Goal: Information Seeking & Learning: Learn about a topic

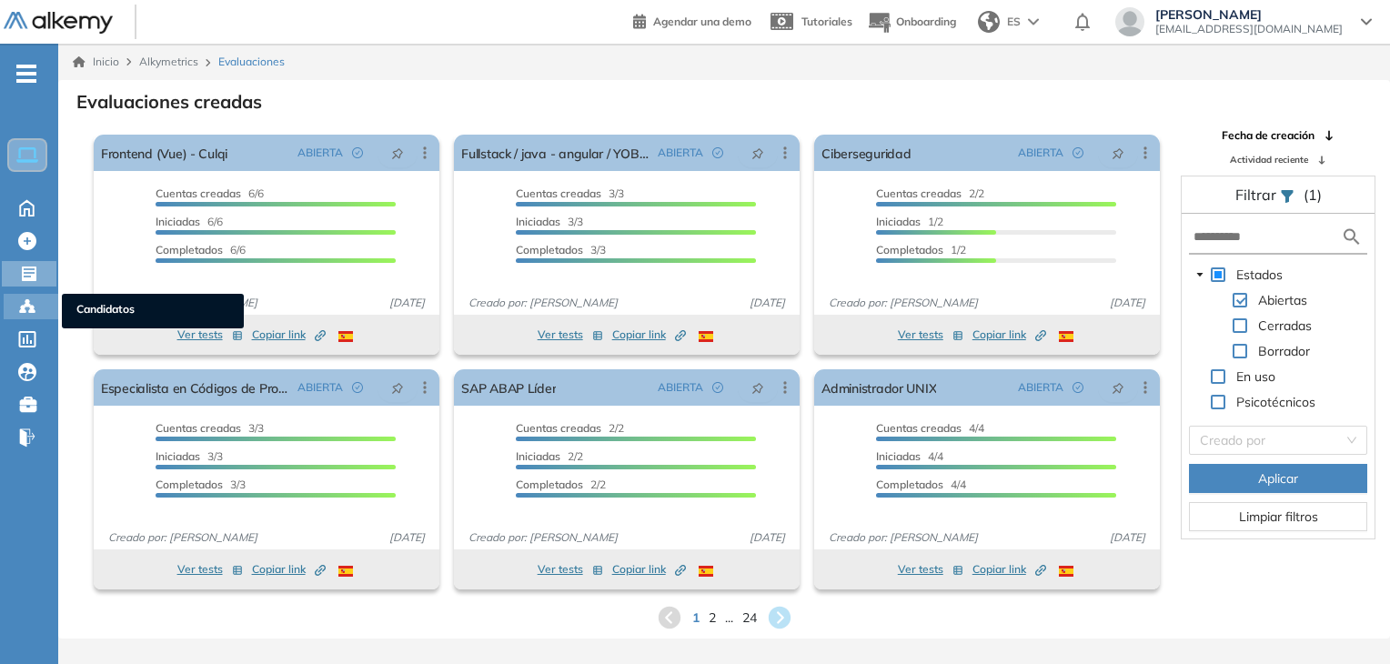
click at [29, 300] on circle at bounding box center [27, 301] width 4 height 4
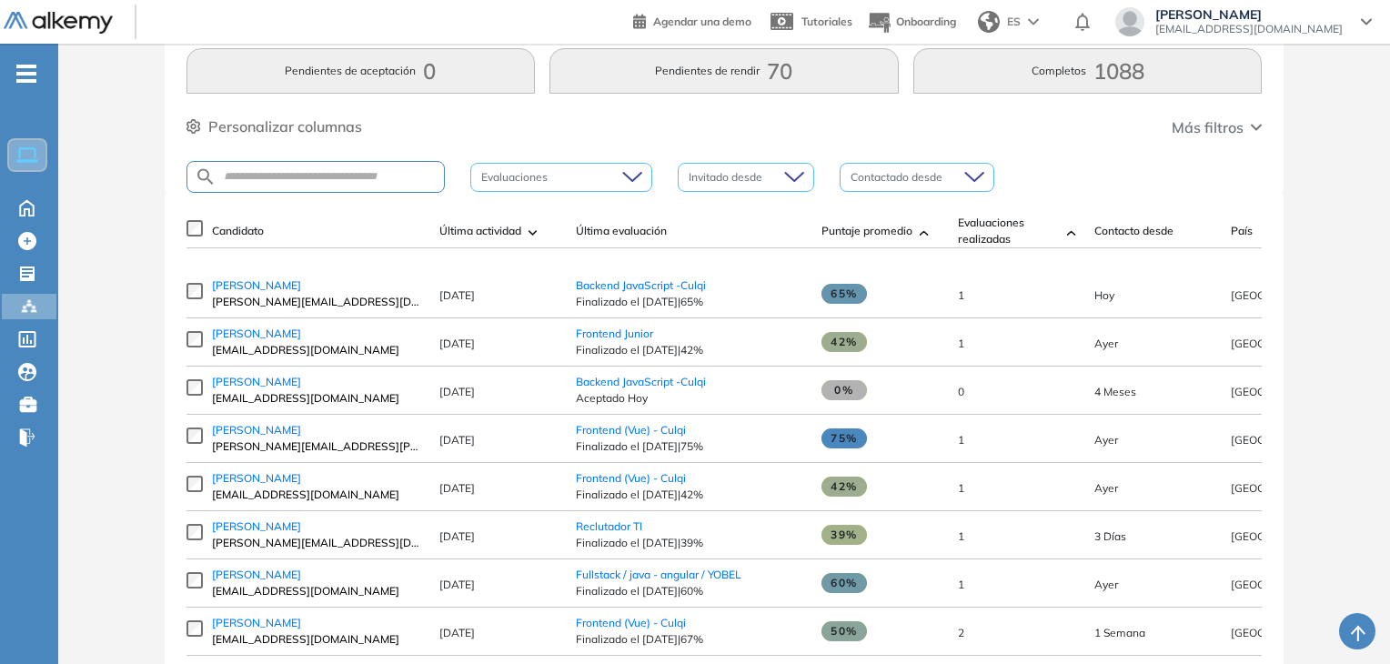
scroll to position [182, 0]
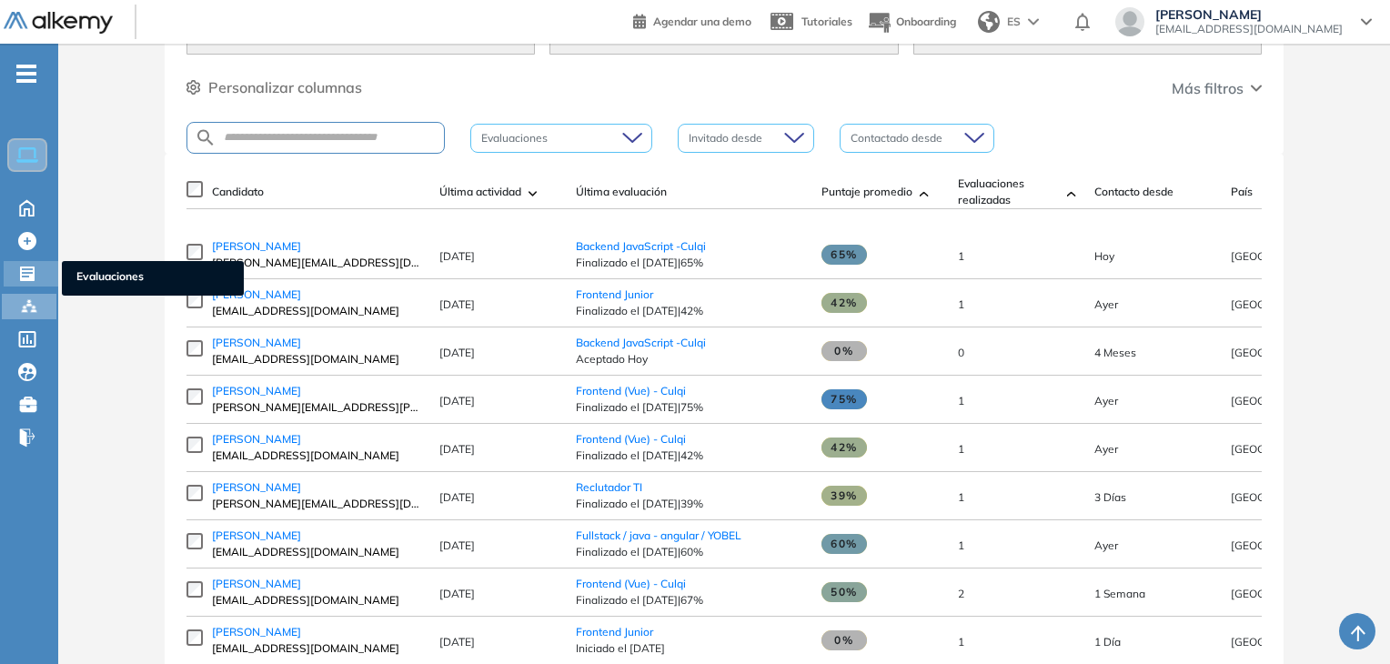
click at [25, 273] on icon at bounding box center [27, 274] width 15 height 15
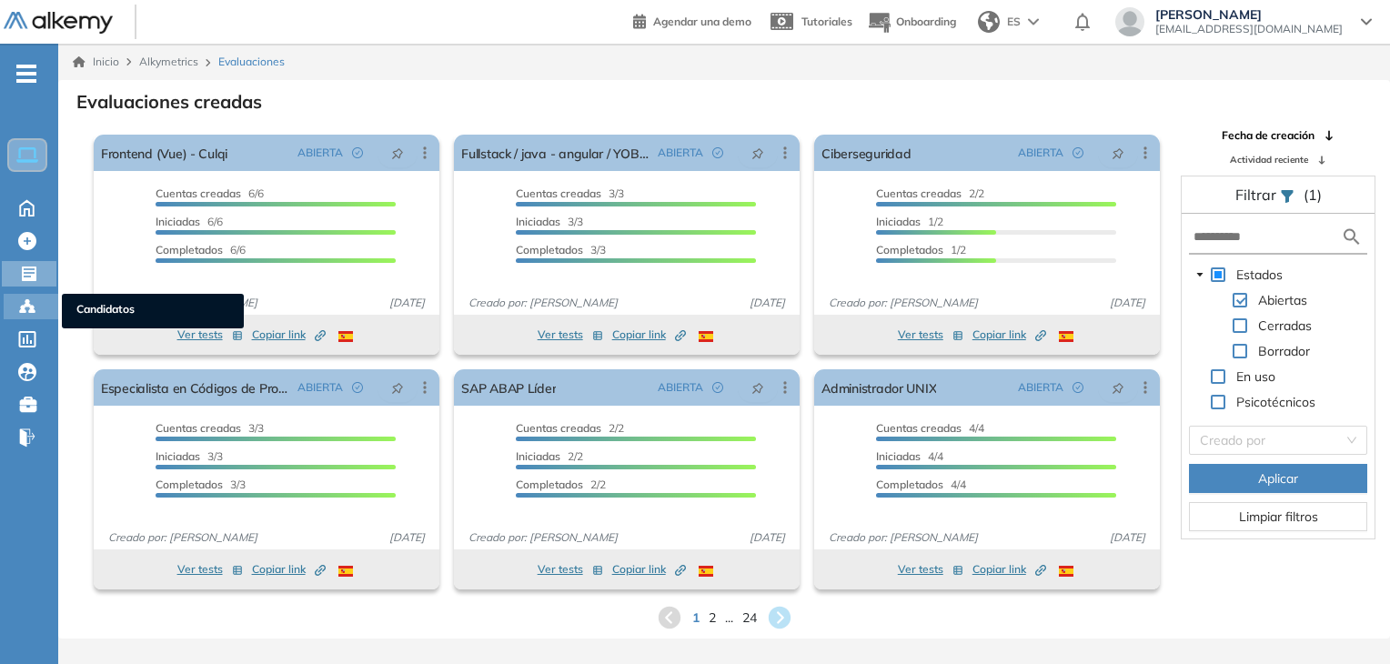
click at [31, 307] on circle at bounding box center [32, 308] width 4 height 4
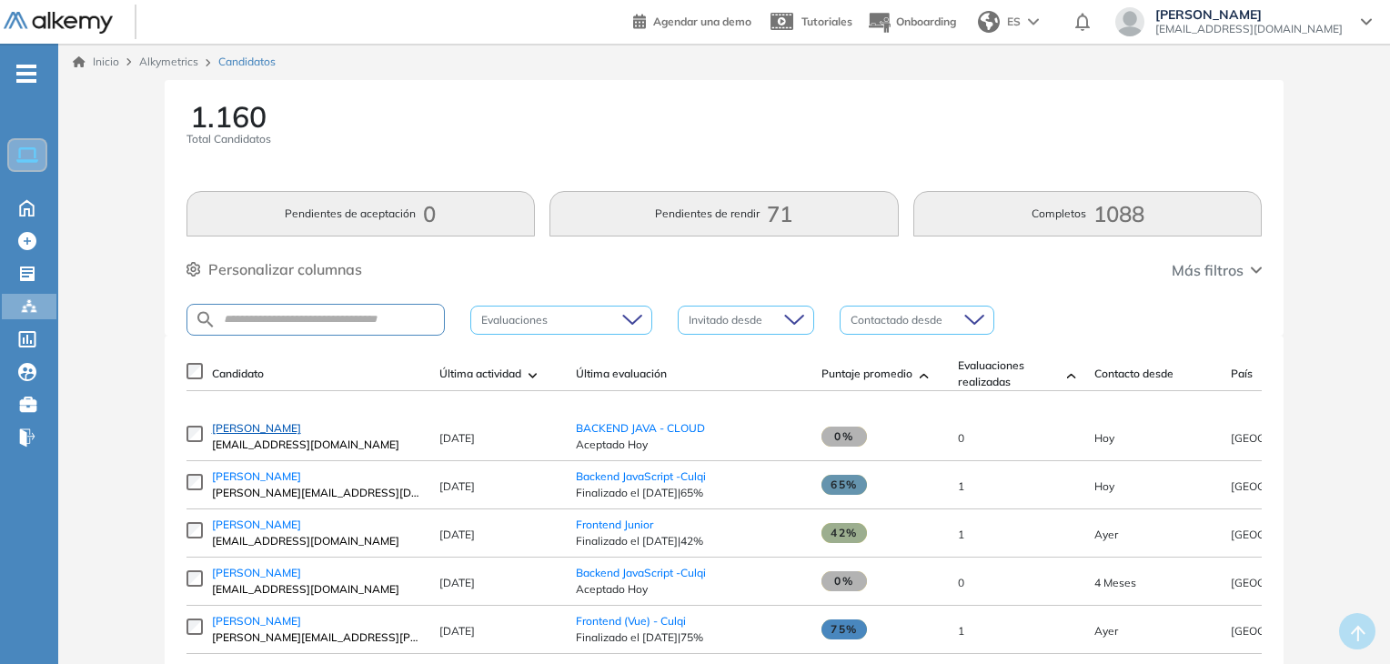
click at [272, 435] on span "[PERSON_NAME]" at bounding box center [256, 428] width 89 height 14
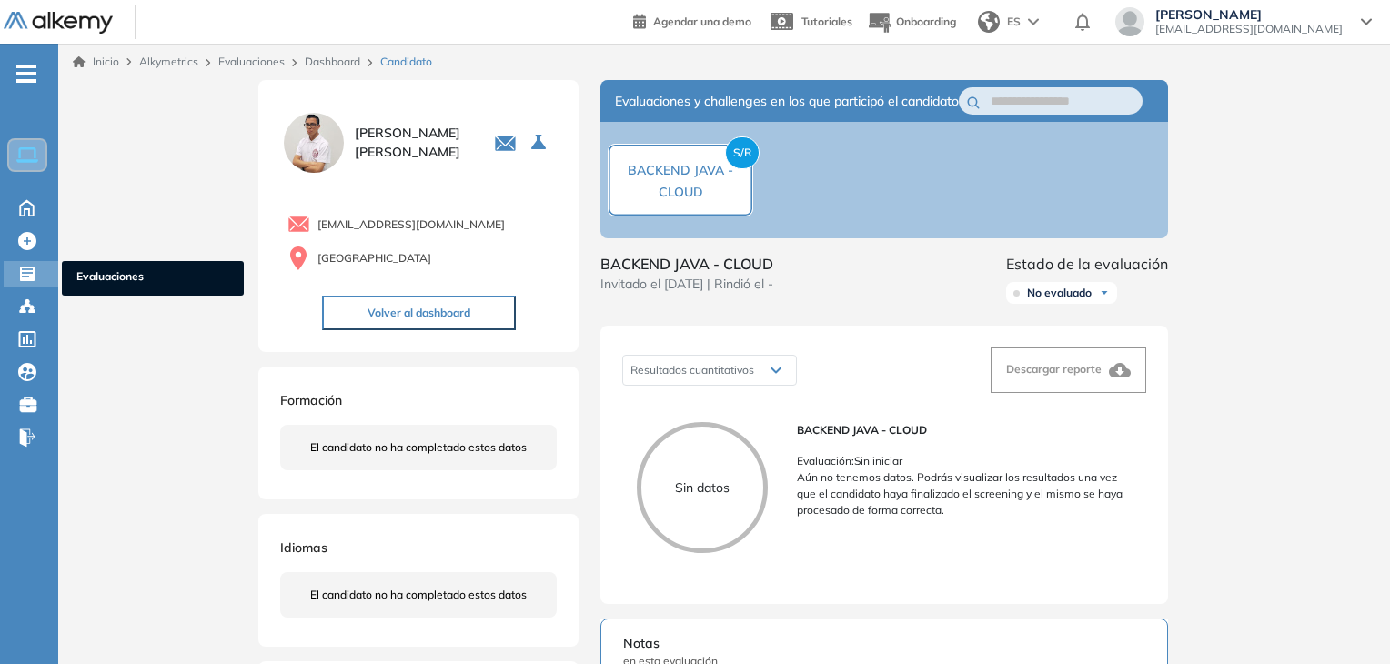
click at [36, 269] on div at bounding box center [29, 272] width 22 height 22
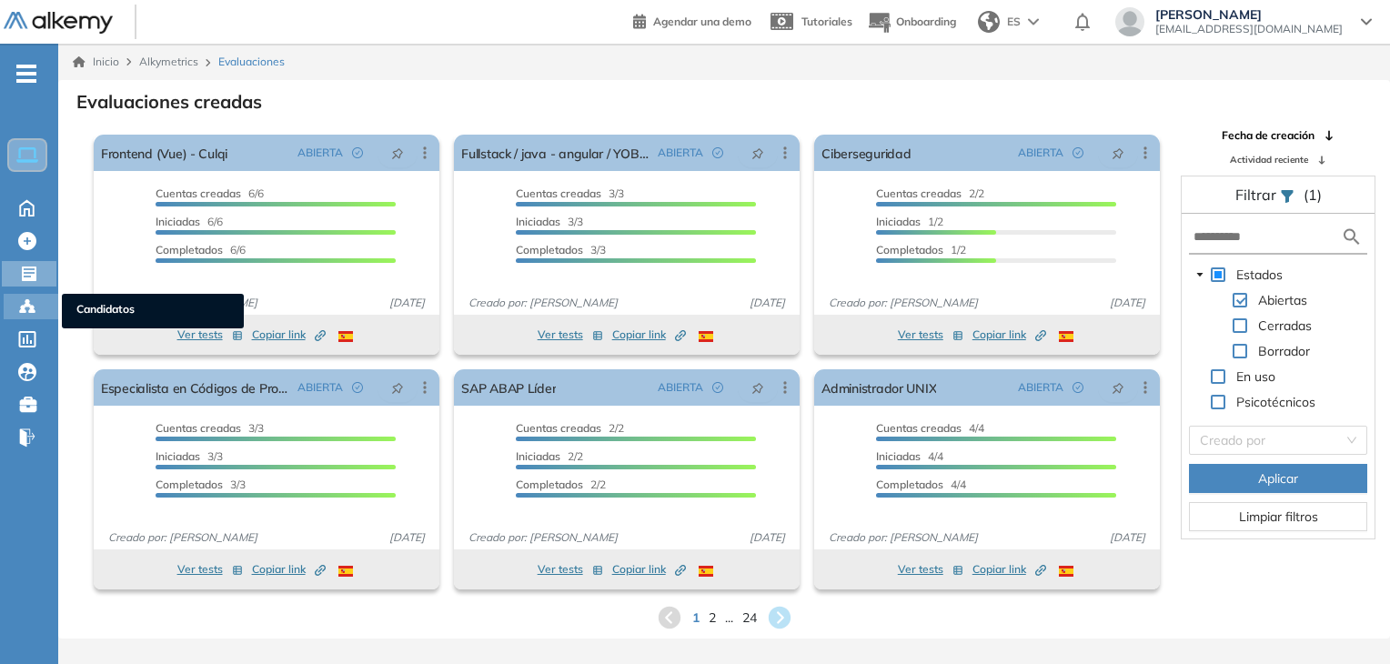
click at [36, 307] on div at bounding box center [29, 305] width 22 height 22
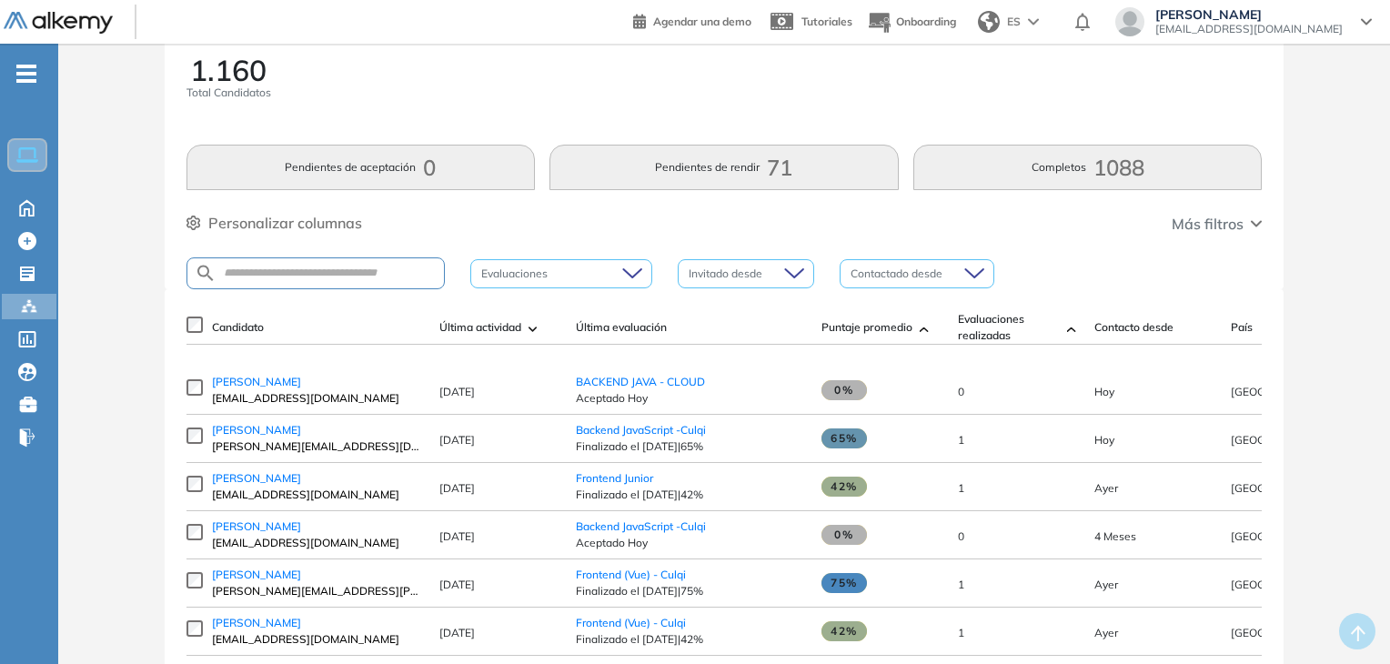
scroll to position [91, 0]
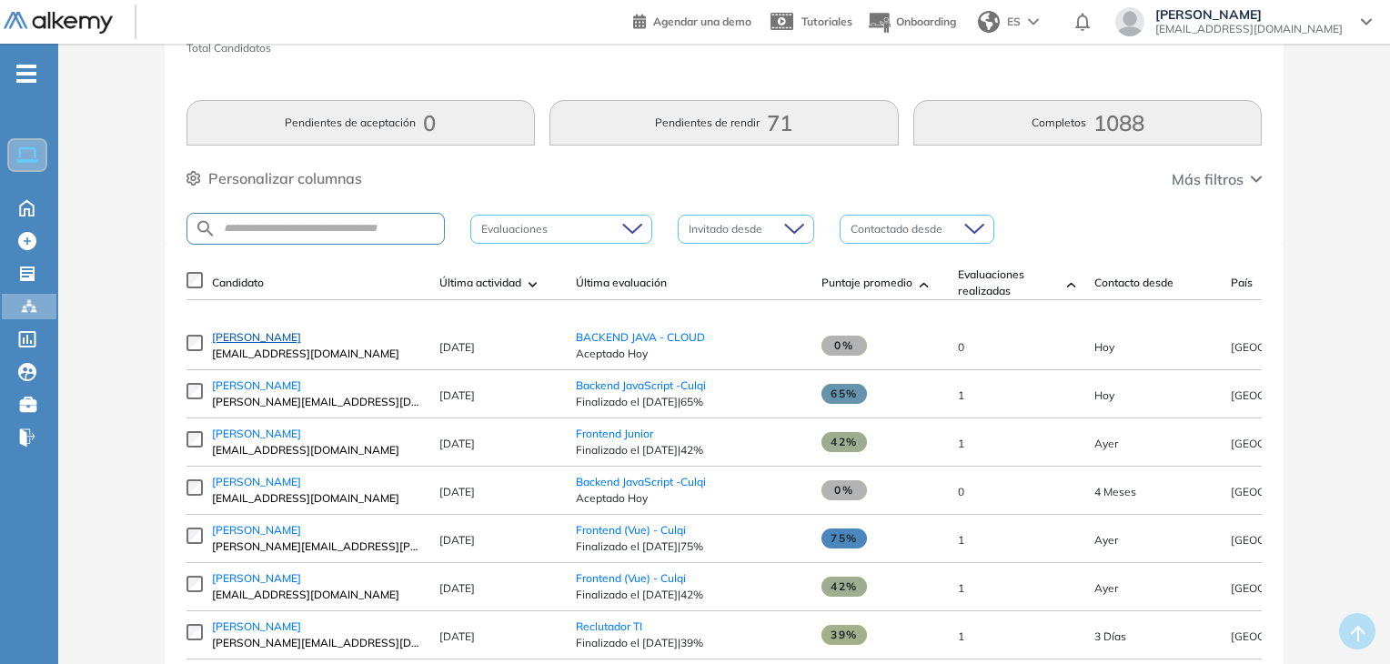
click at [260, 344] on span "[PERSON_NAME]" at bounding box center [256, 337] width 89 height 14
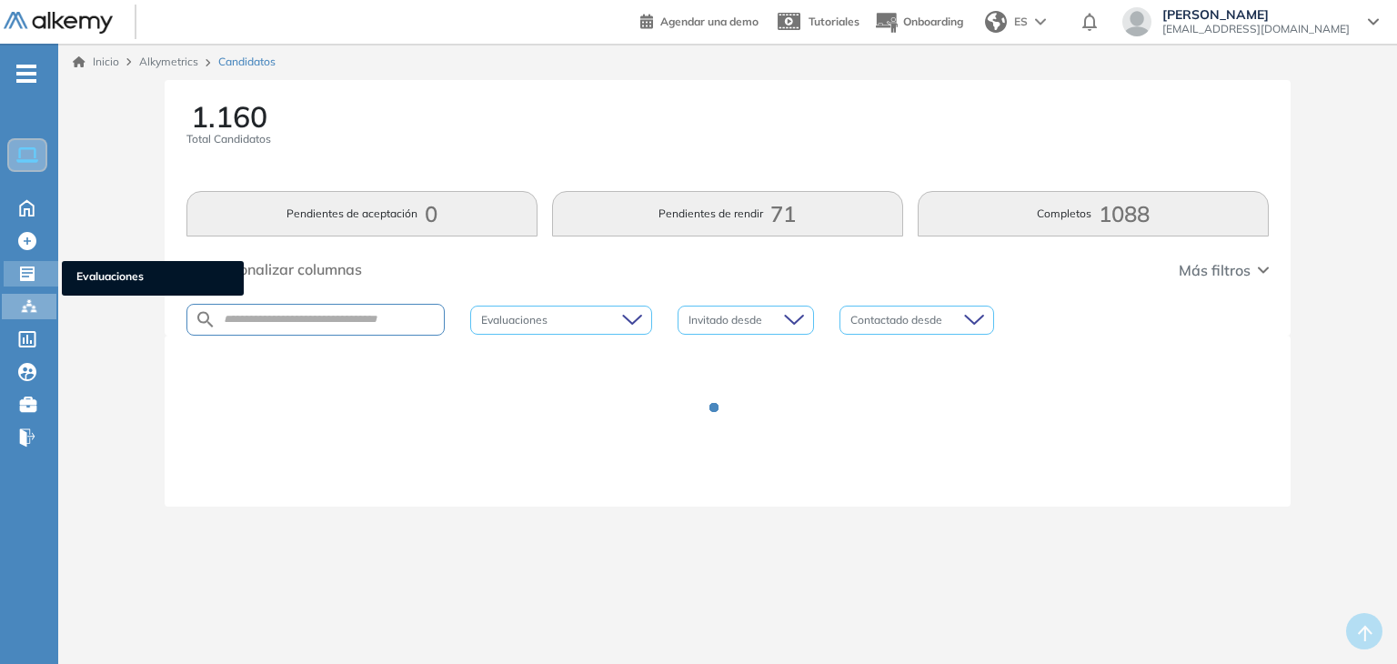
click at [38, 267] on div at bounding box center [29, 272] width 22 height 22
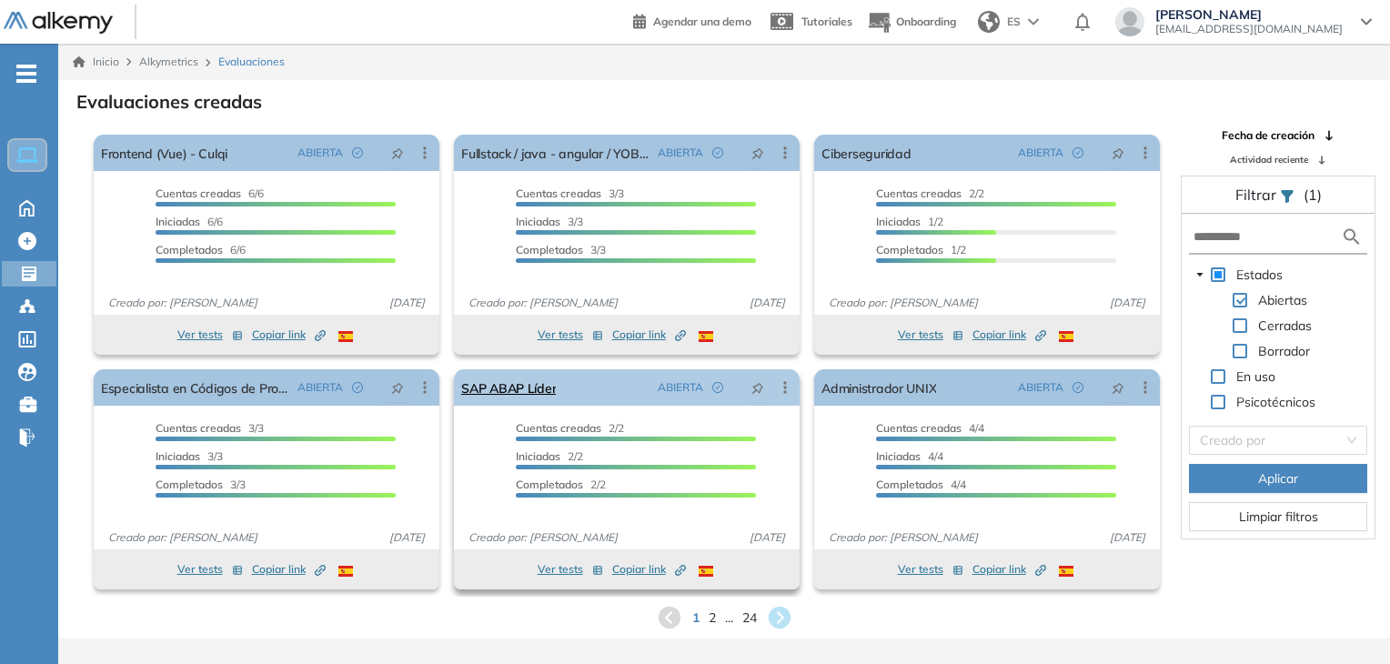
scroll to position [44, 0]
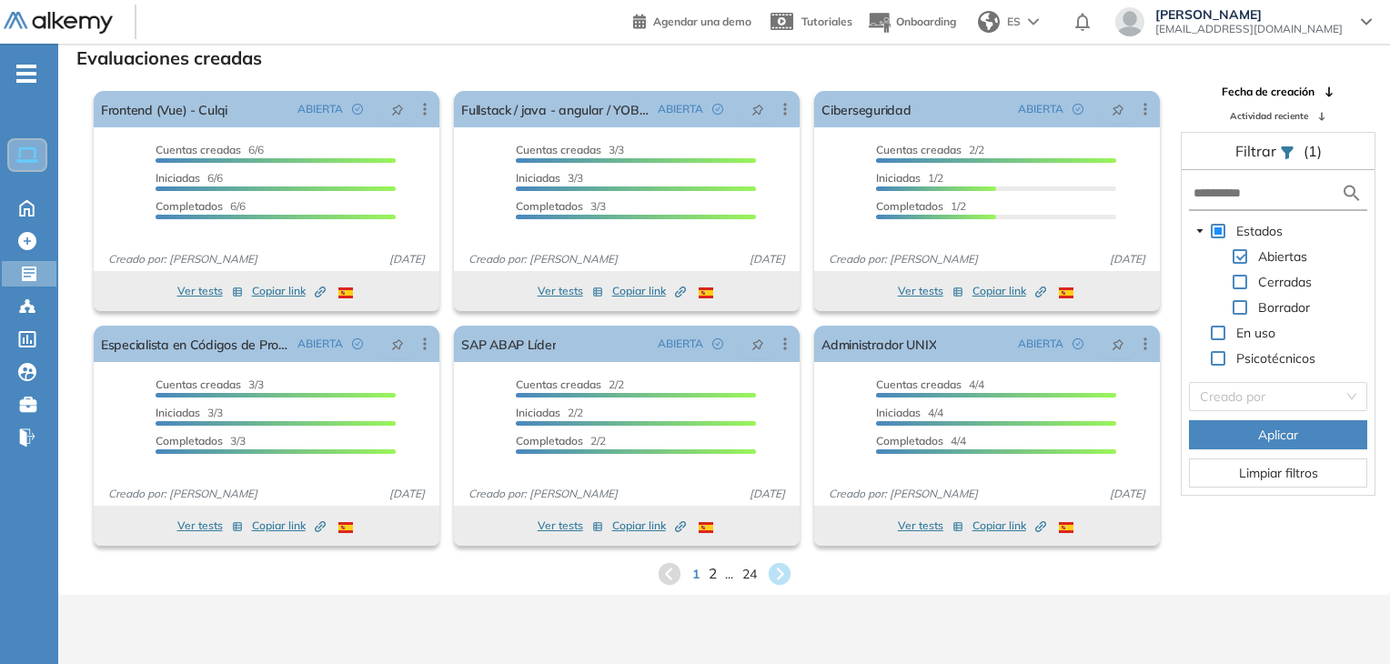
click at [710, 576] on span "2" at bounding box center [712, 573] width 8 height 21
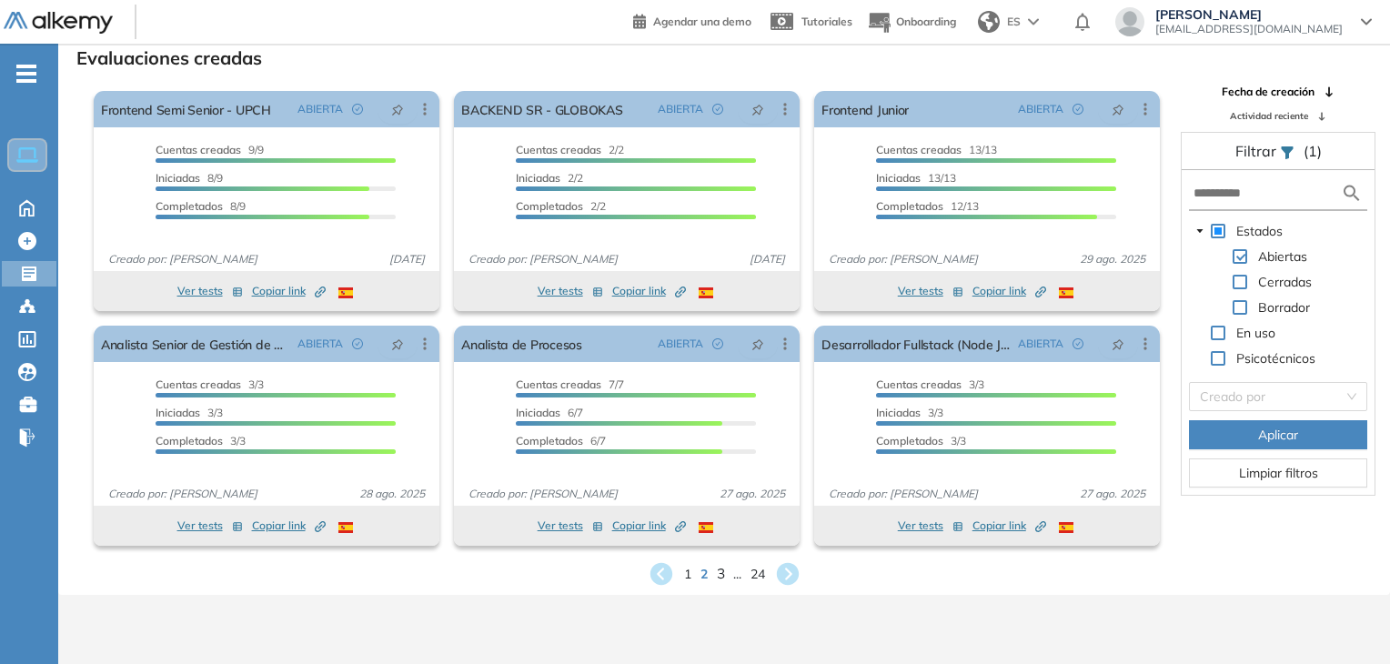
click at [716, 573] on span "3" at bounding box center [720, 573] width 8 height 21
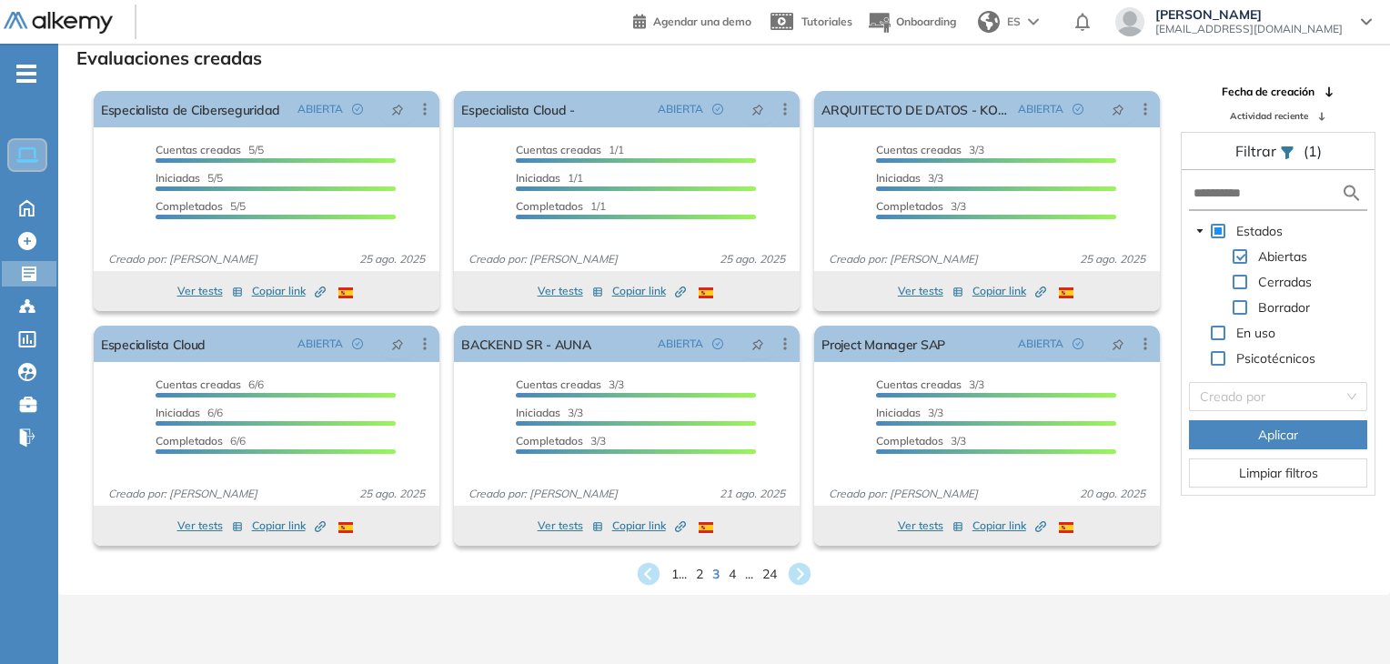
click at [727, 572] on div "1 ... 2 3 4 ... 24" at bounding box center [724, 573] width 1303 height 27
click at [731, 572] on span "4" at bounding box center [733, 573] width 8 height 21
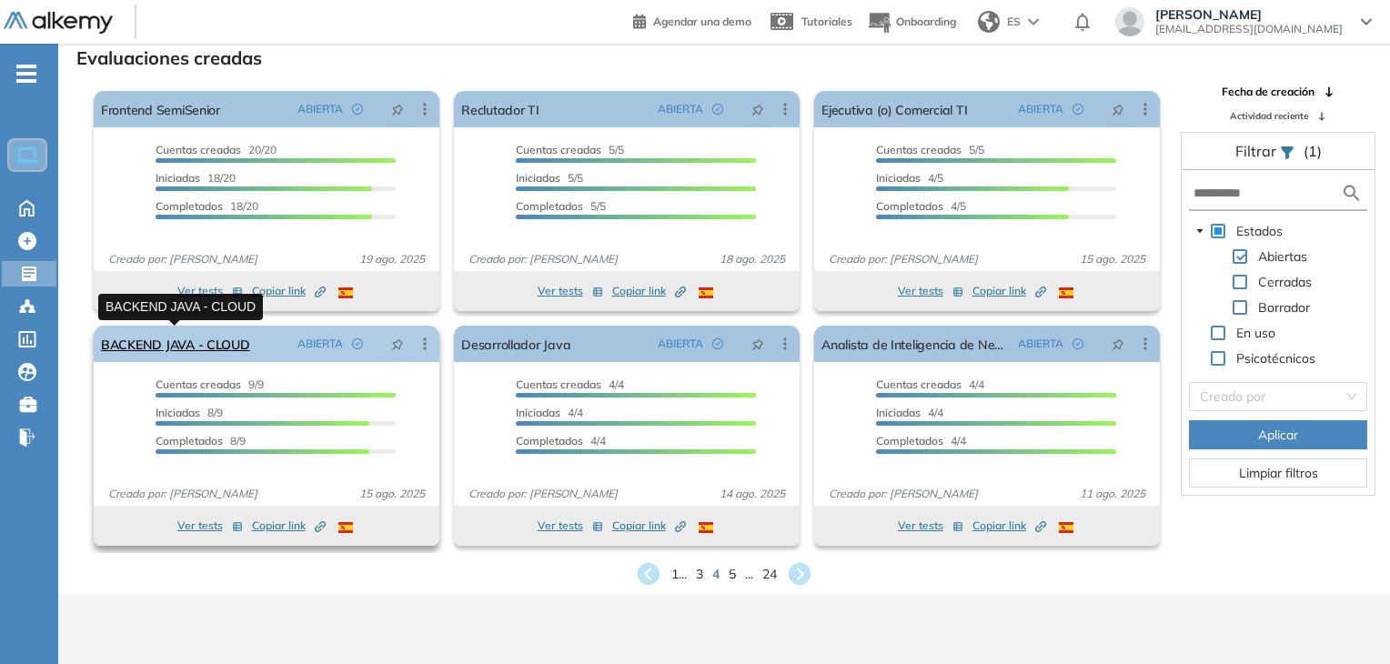
click at [235, 347] on link "BACKEND JAVA - CLOUD" at bounding box center [175, 344] width 149 height 36
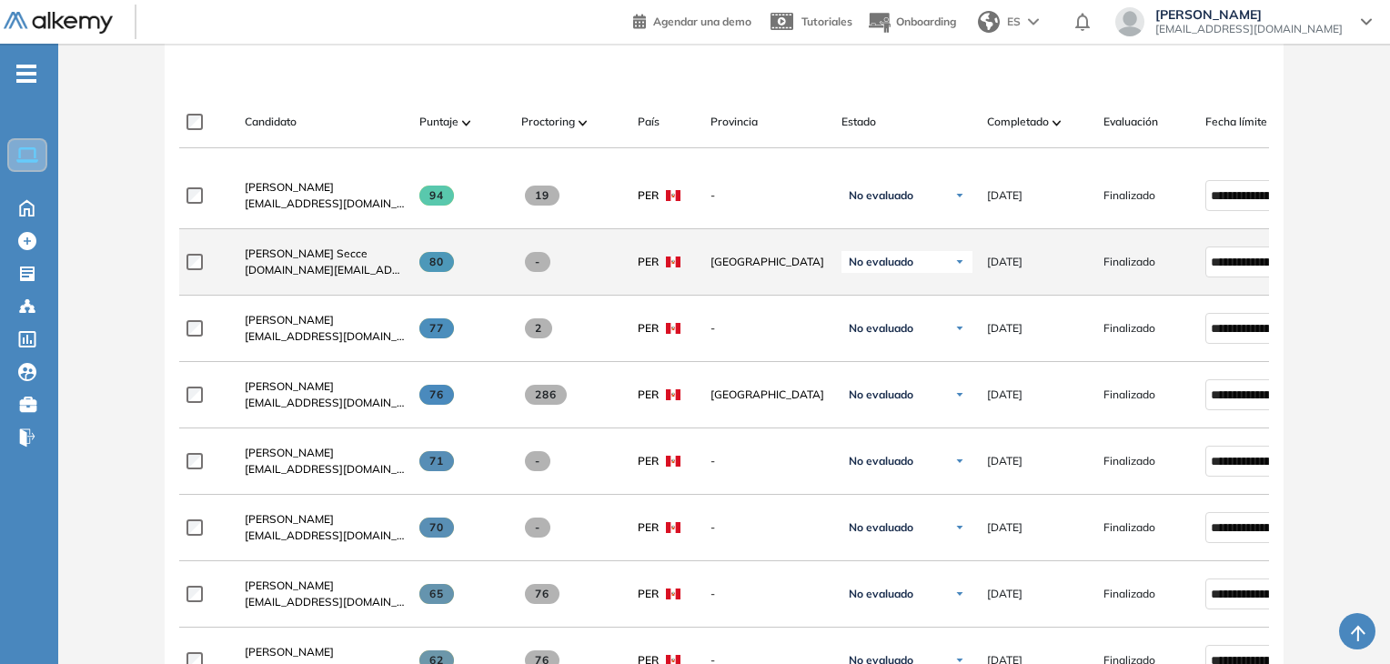
scroll to position [546, 0]
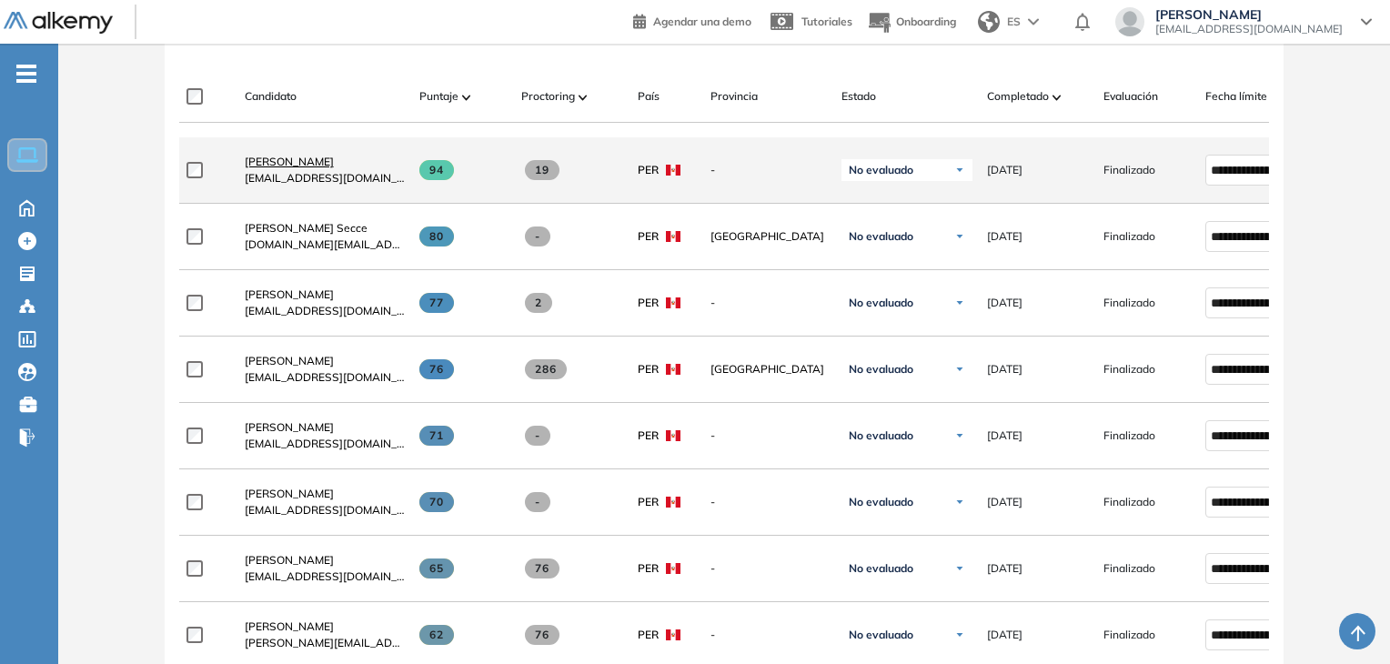
click at [316, 165] on span "[PERSON_NAME]" at bounding box center [289, 162] width 89 height 14
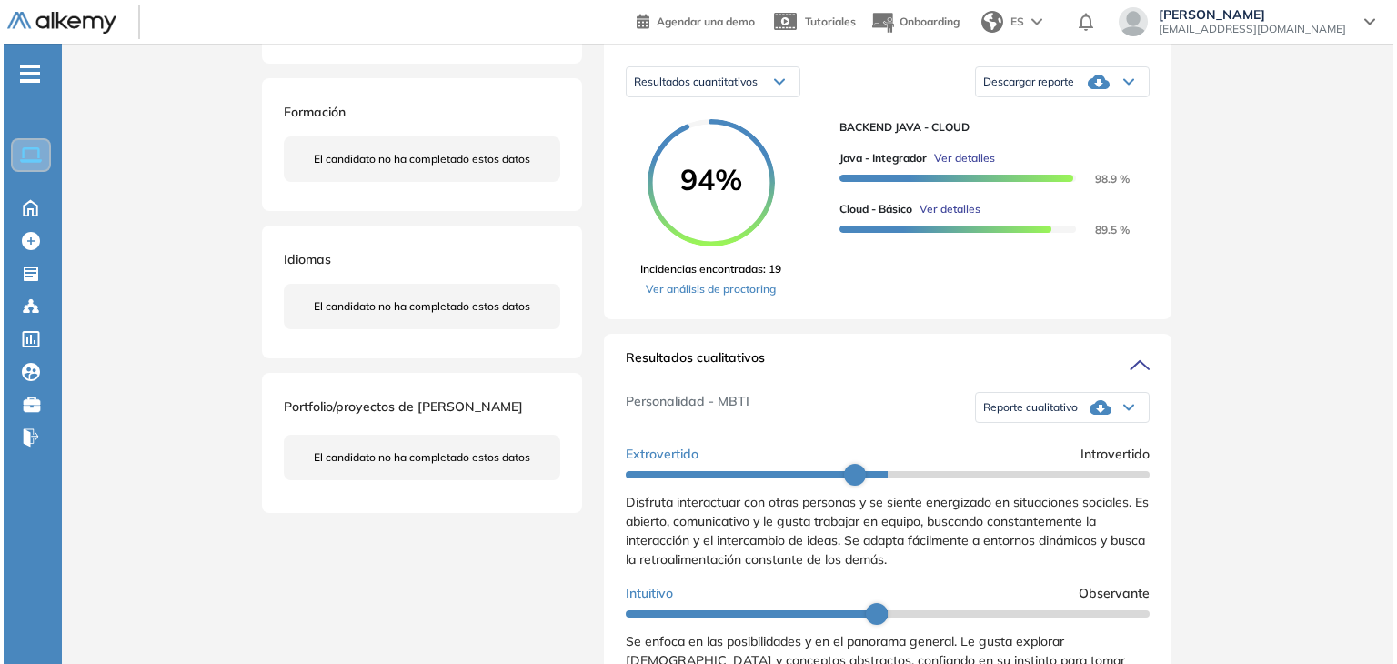
scroll to position [364, 0]
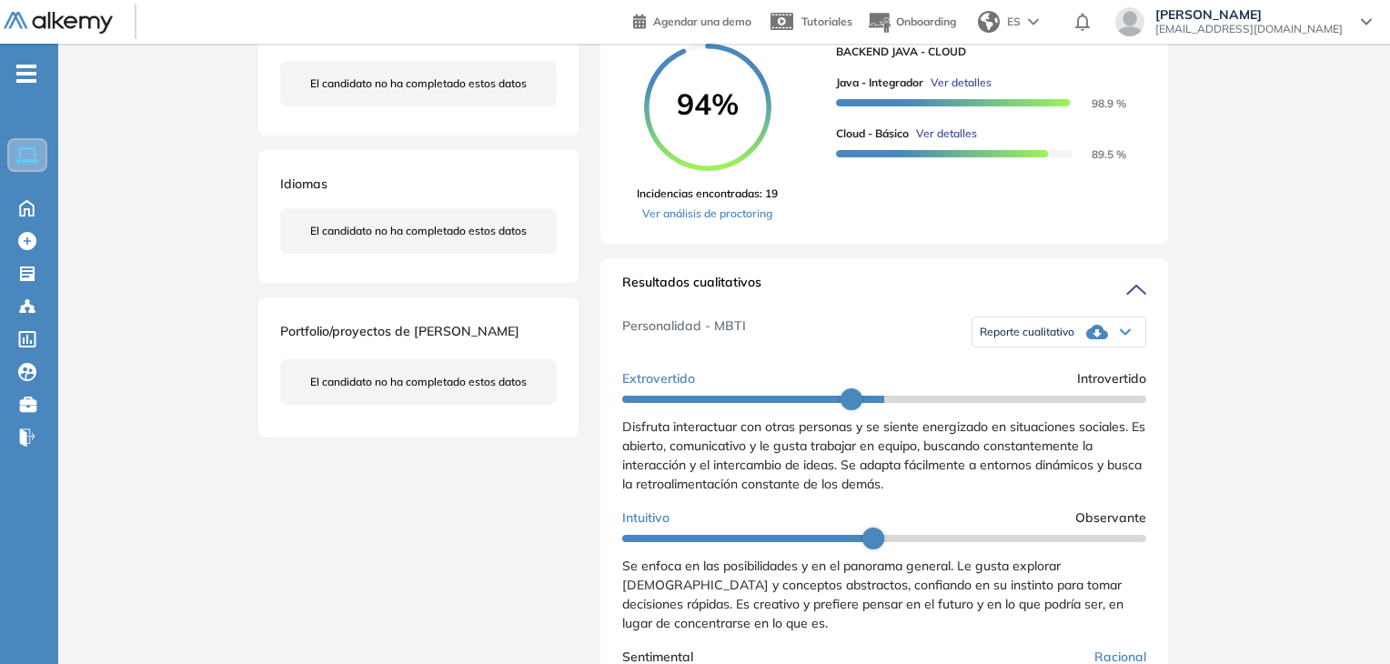
click at [962, 91] on span "Ver detalles" at bounding box center [961, 83] width 61 height 16
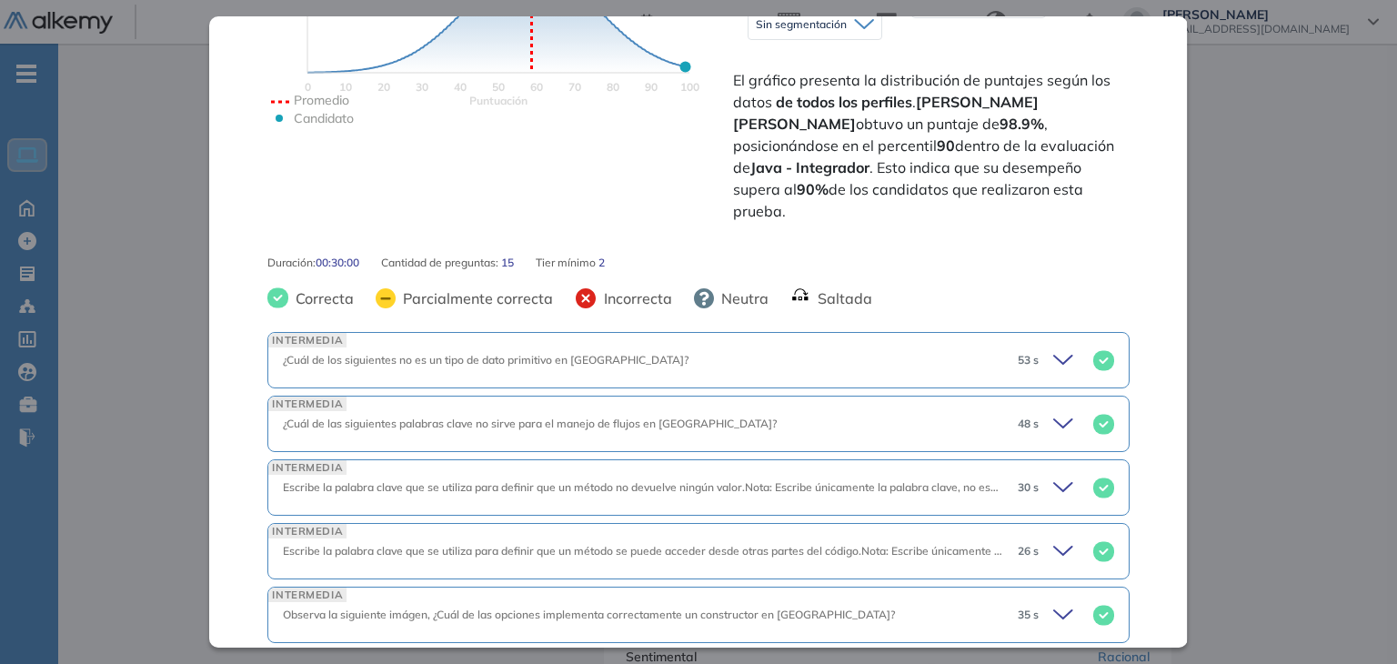
click at [983, 352] on div "INTERMEDIA ¿Cuál de los siguientes no es un tipo de dato primitivo en [GEOGRAPH…" at bounding box center [697, 360] width 861 height 56
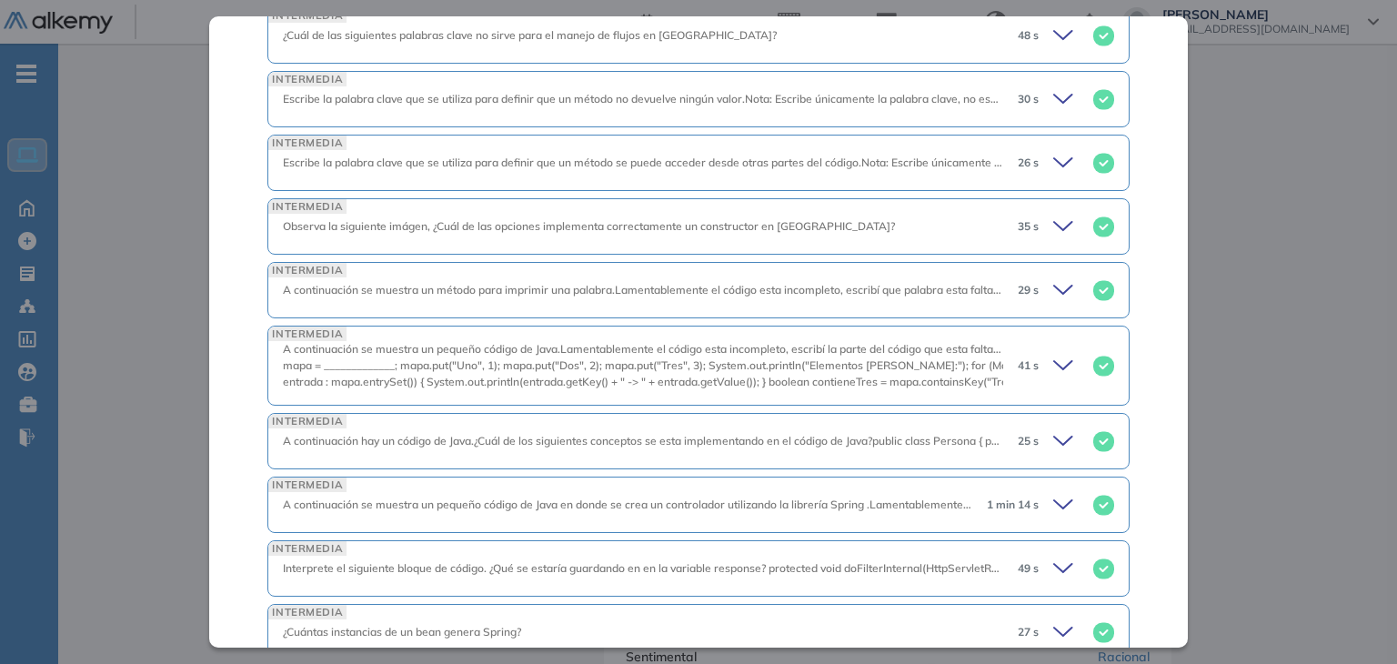
scroll to position [1455, 0]
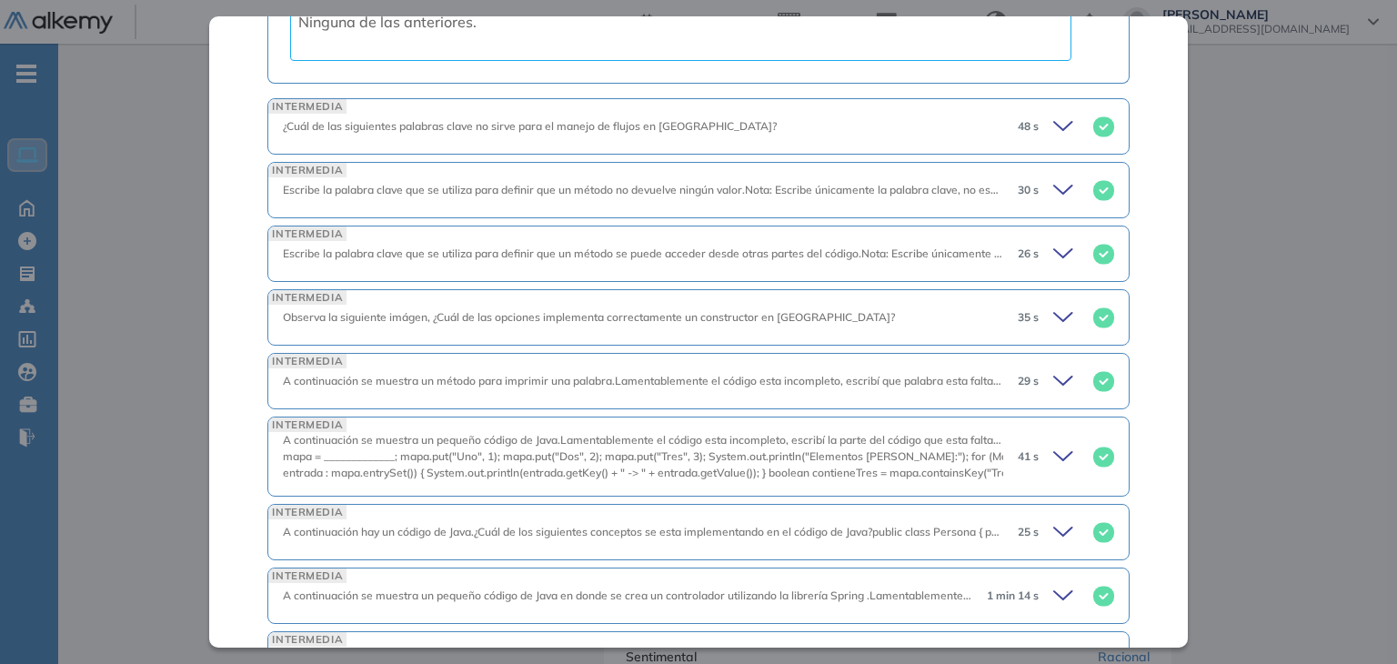
click at [1053, 114] on icon at bounding box center [1065, 126] width 25 height 25
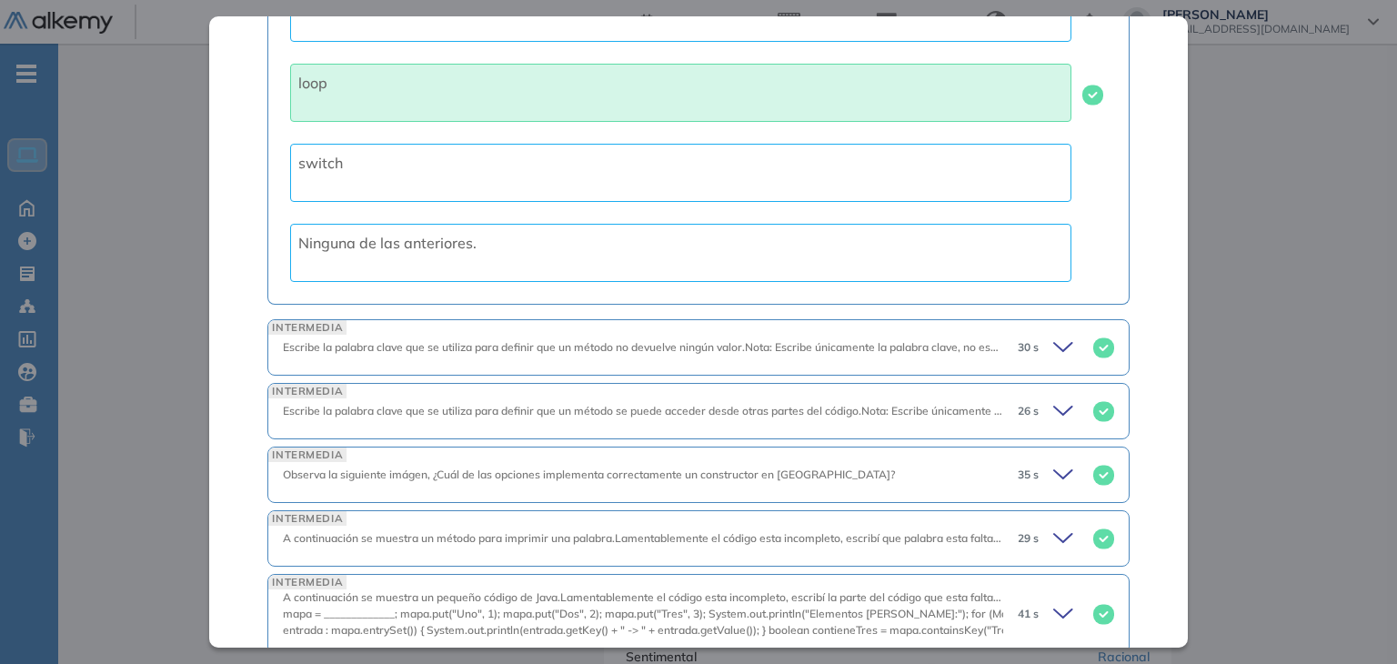
scroll to position [2001, 0]
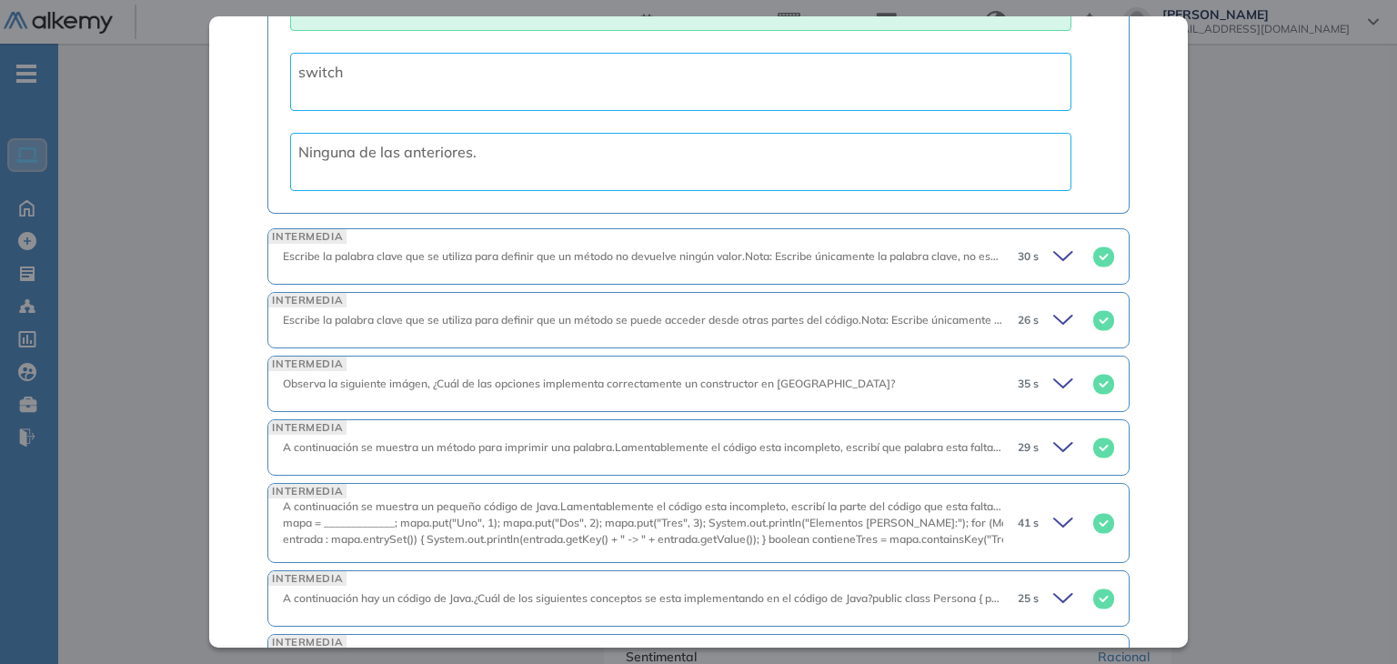
click at [1018, 248] on span "30 s" at bounding box center [1028, 256] width 21 height 16
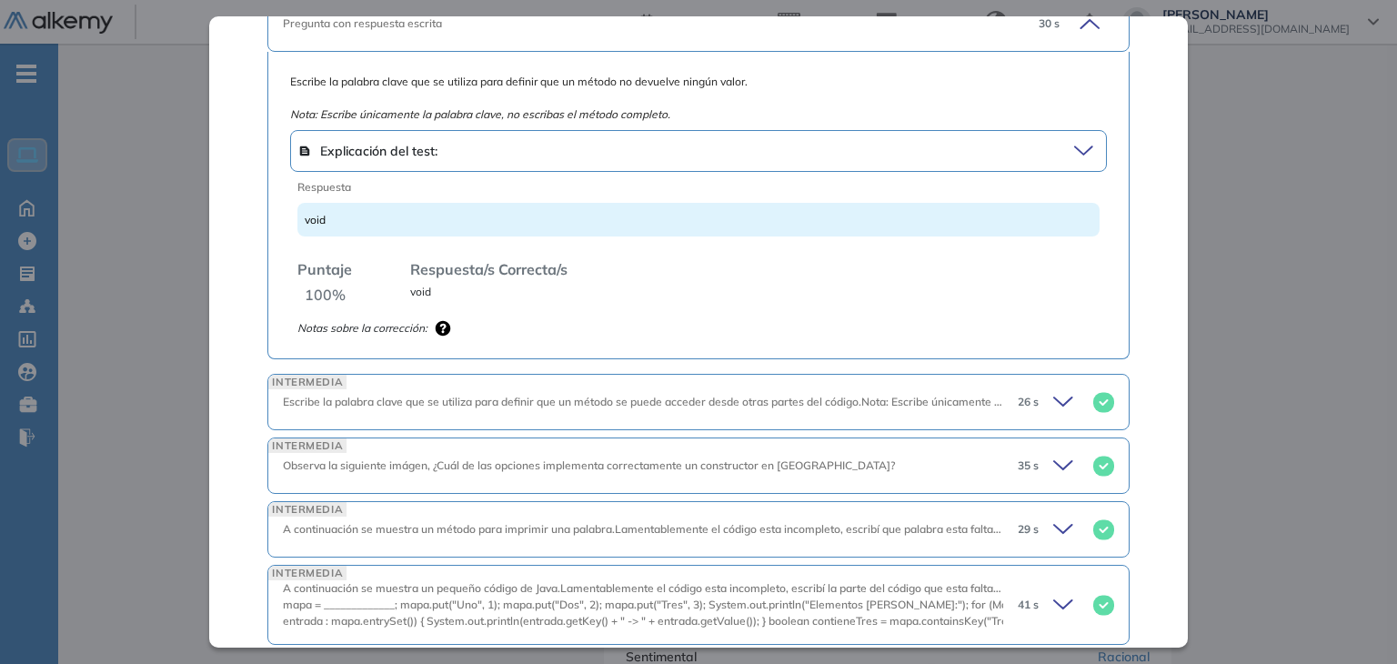
scroll to position [2456, 0]
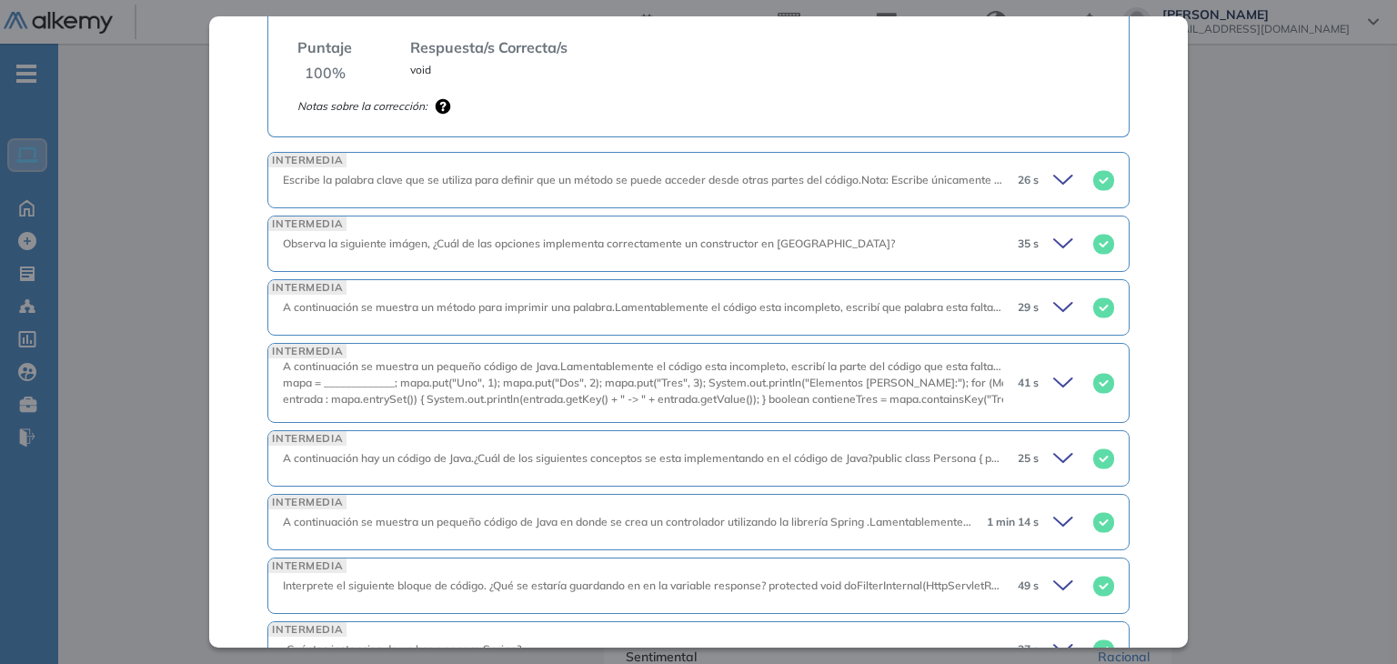
click at [1053, 167] on icon at bounding box center [1065, 179] width 25 height 25
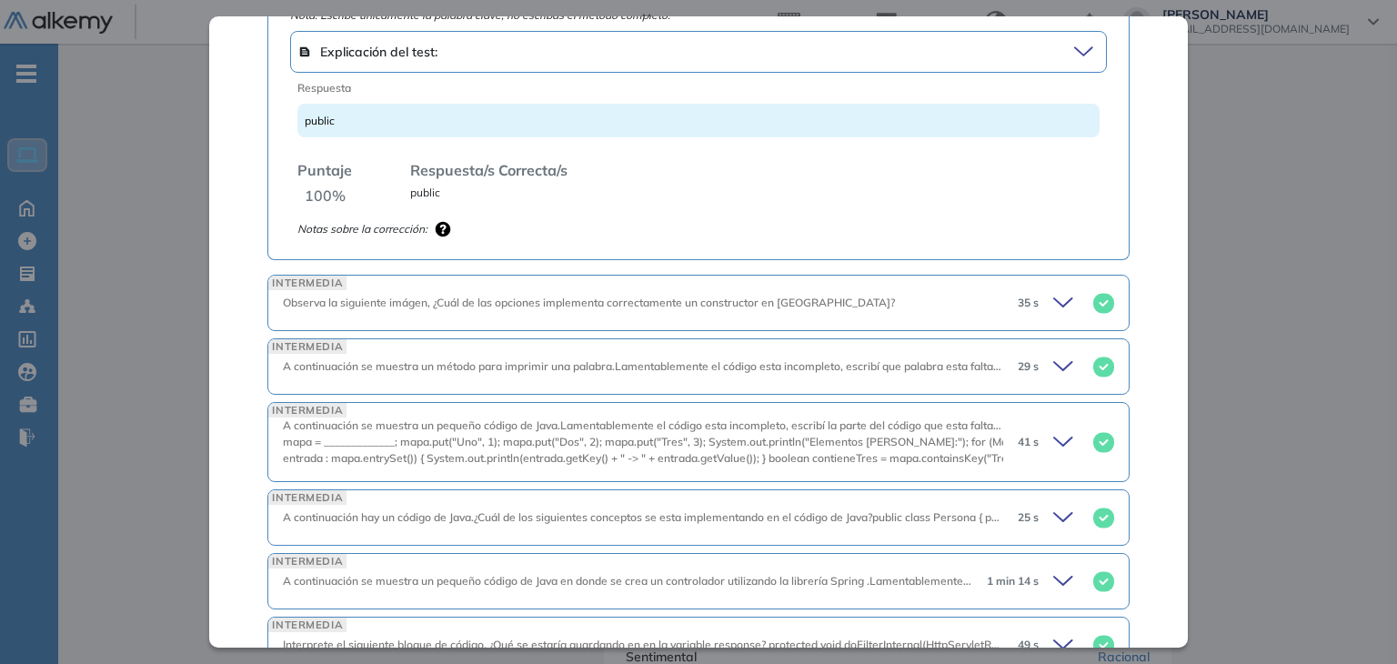
scroll to position [2729, 0]
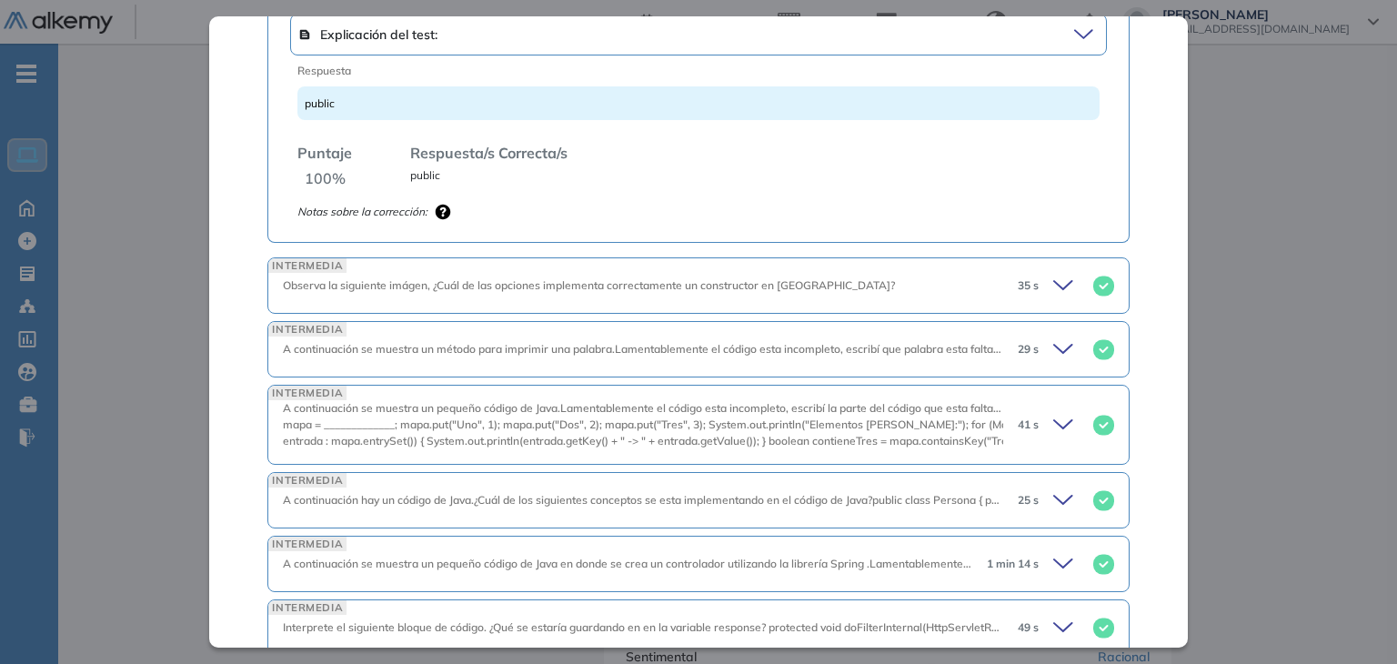
click at [1053, 273] on icon at bounding box center [1065, 285] width 25 height 25
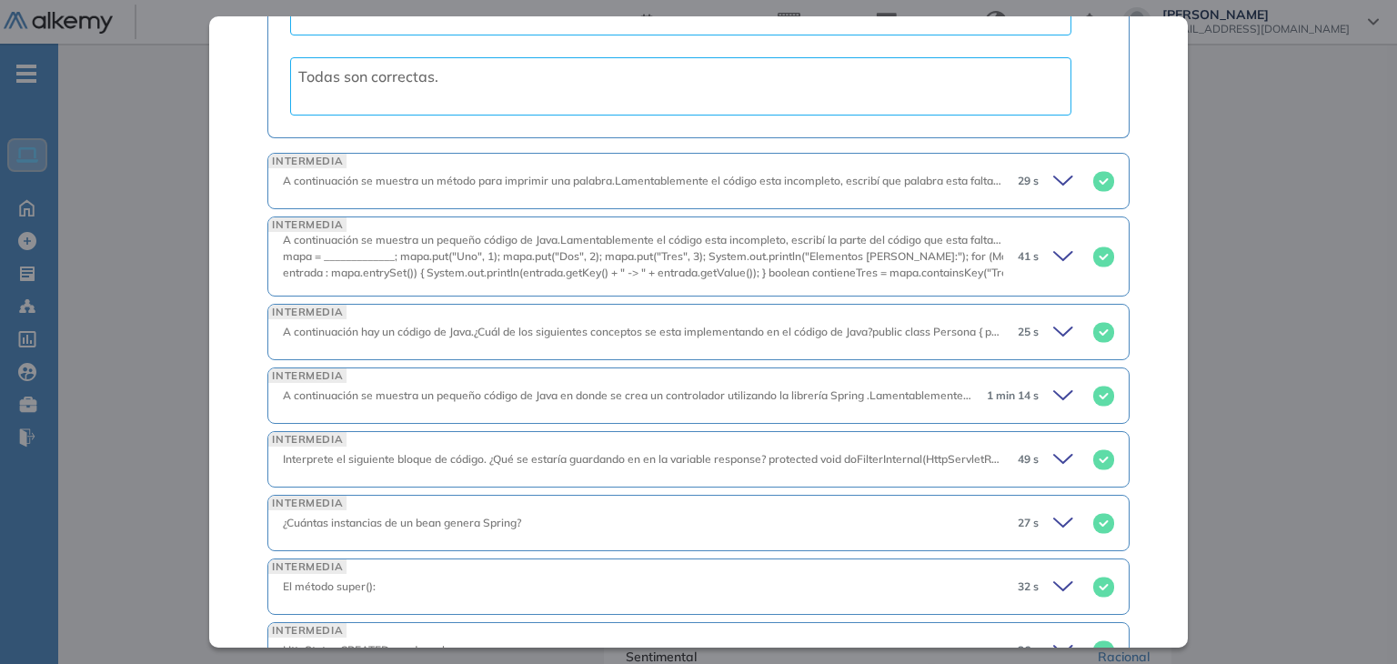
scroll to position [3639, 0]
click at [1030, 165] on div "29 s" at bounding box center [1058, 177] width 111 height 25
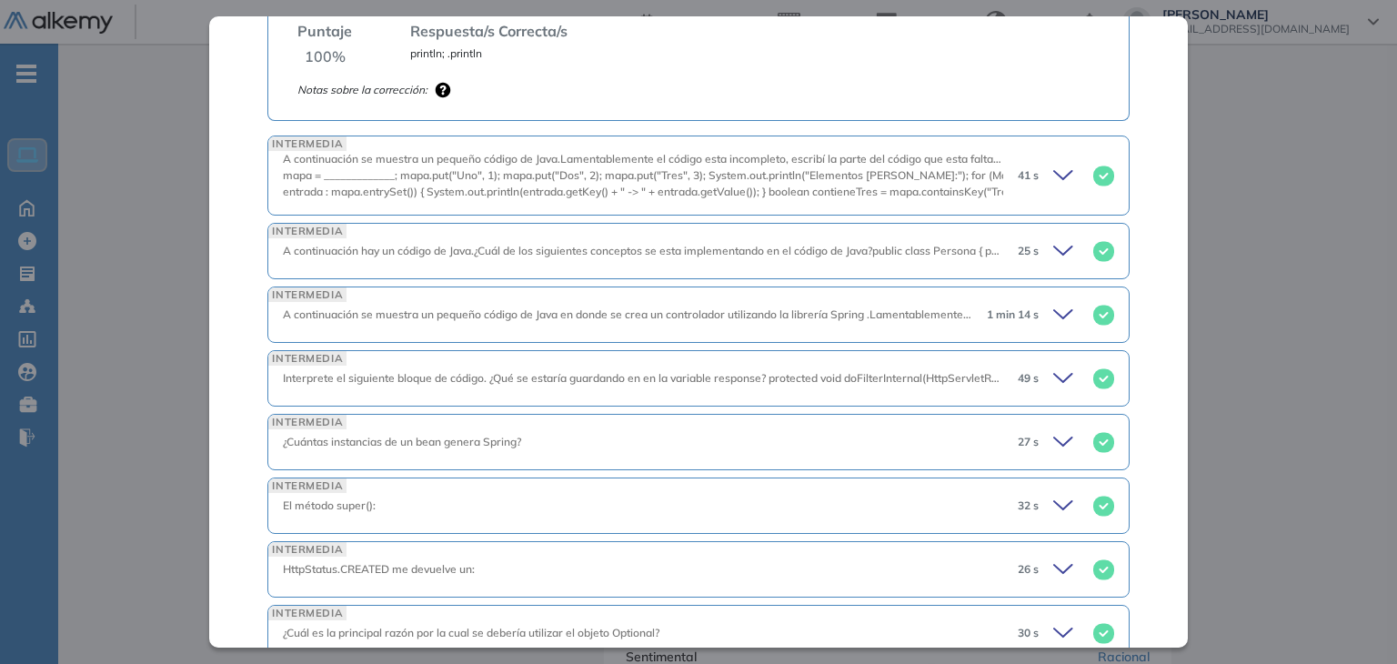
scroll to position [4184, 0]
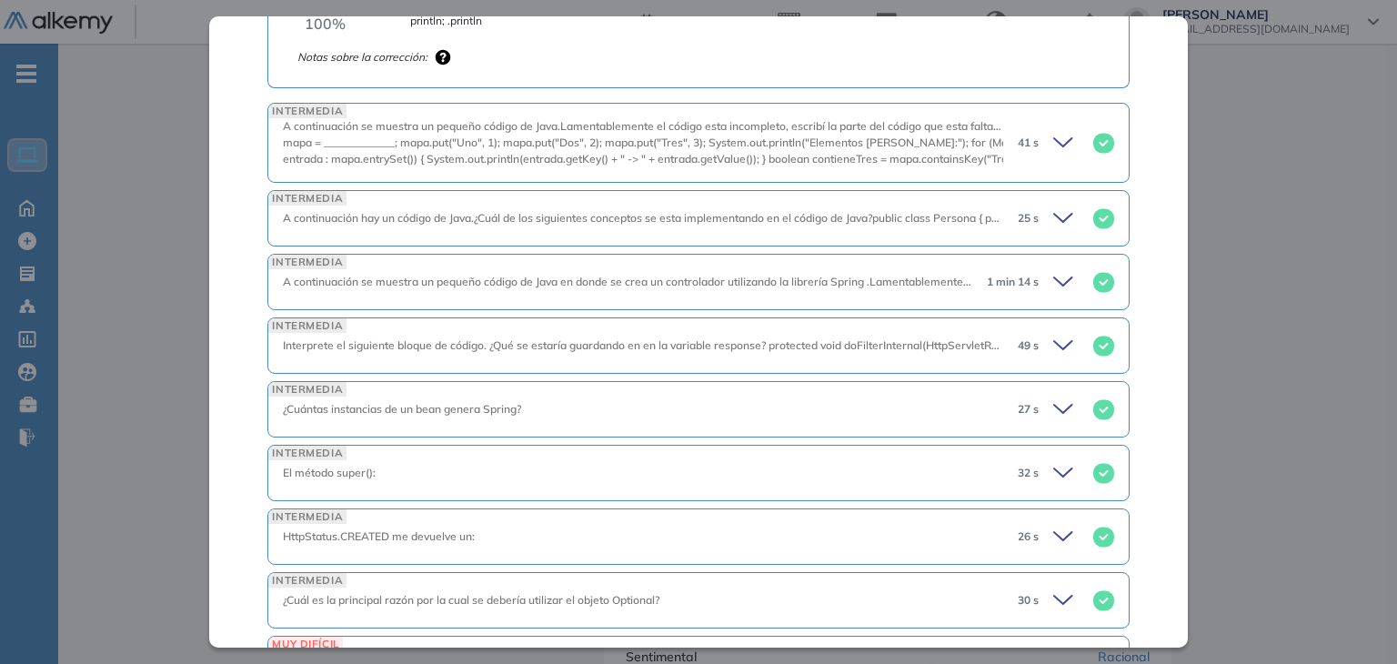
click at [1053, 130] on icon at bounding box center [1065, 142] width 25 height 25
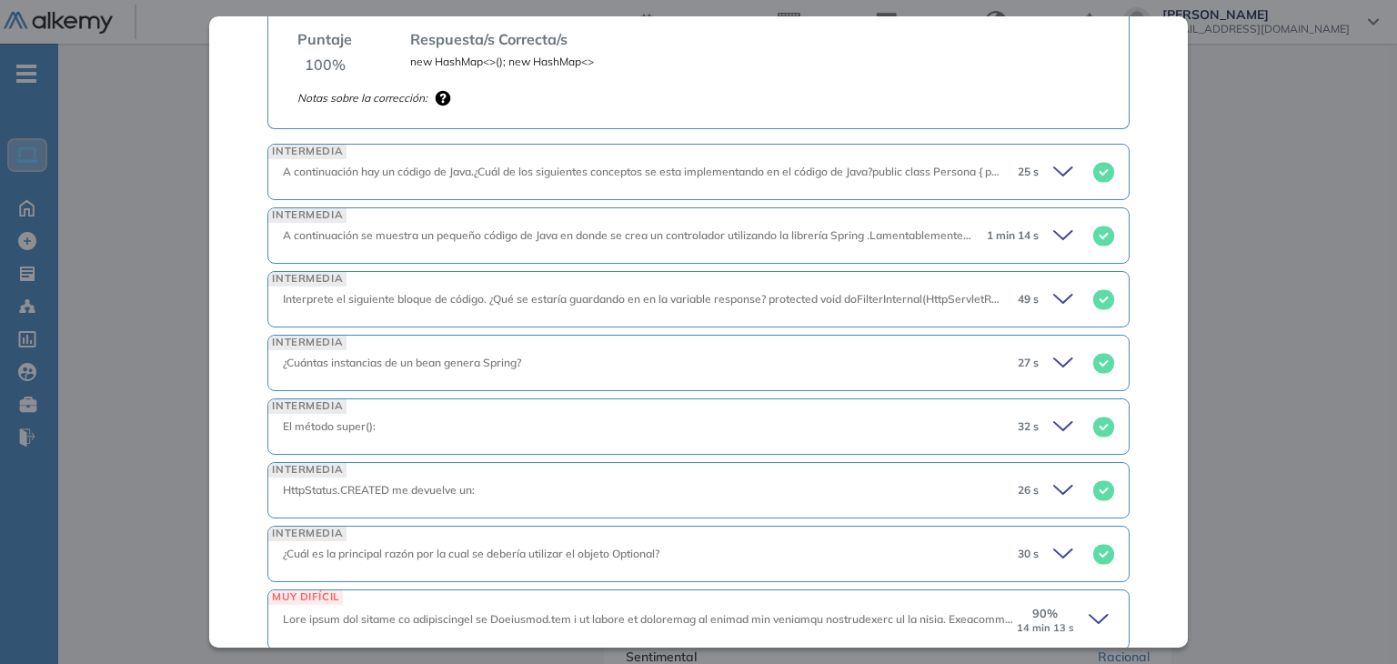
scroll to position [4843, 0]
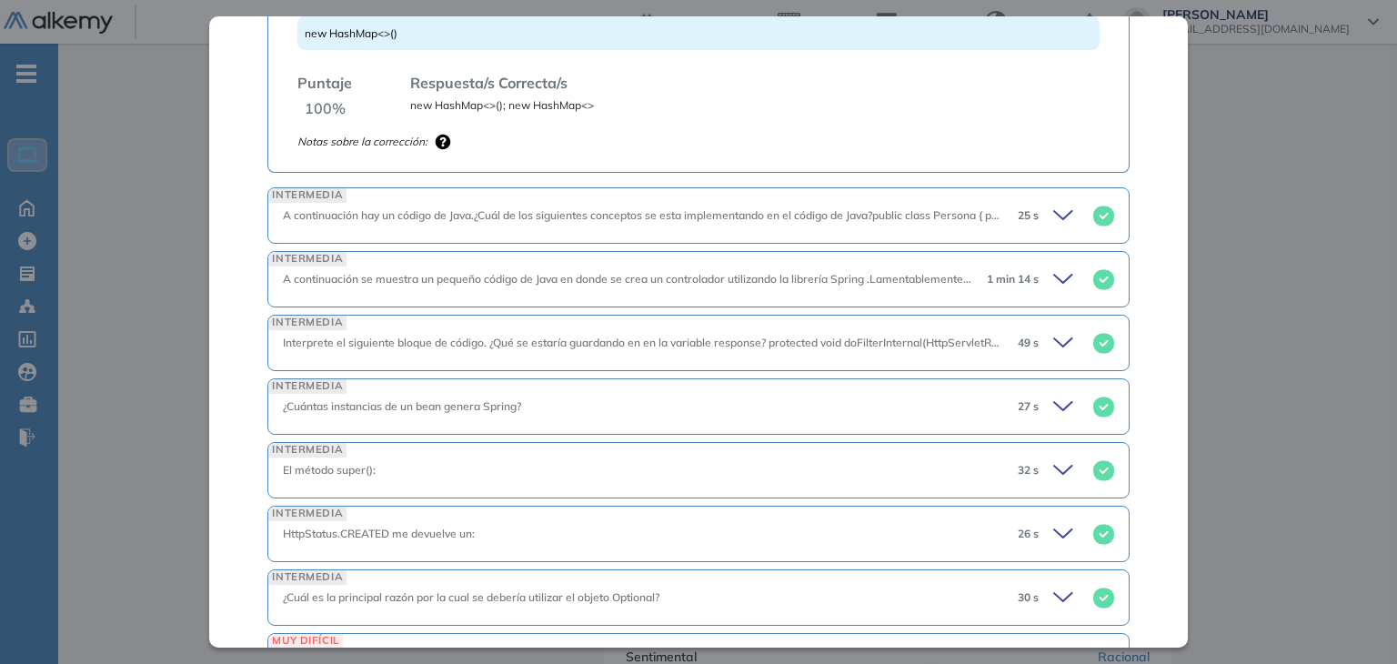
click at [1053, 203] on icon at bounding box center [1065, 215] width 25 height 25
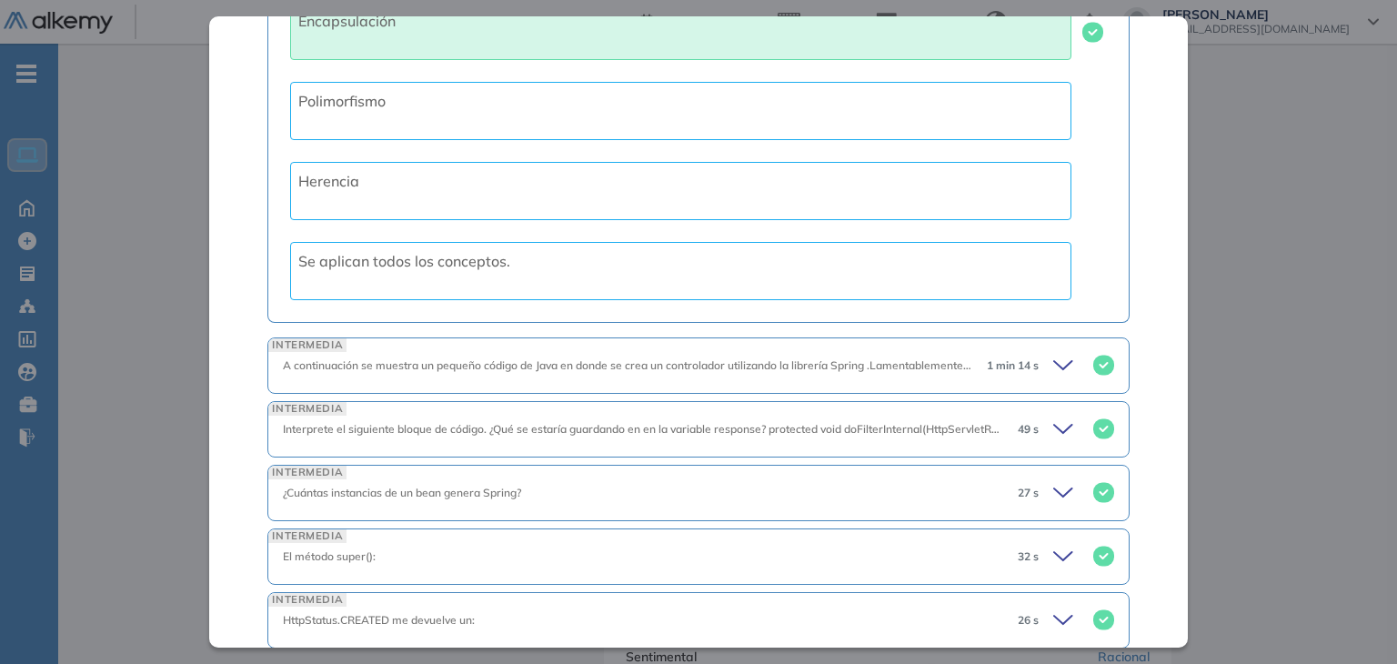
scroll to position [5885, 0]
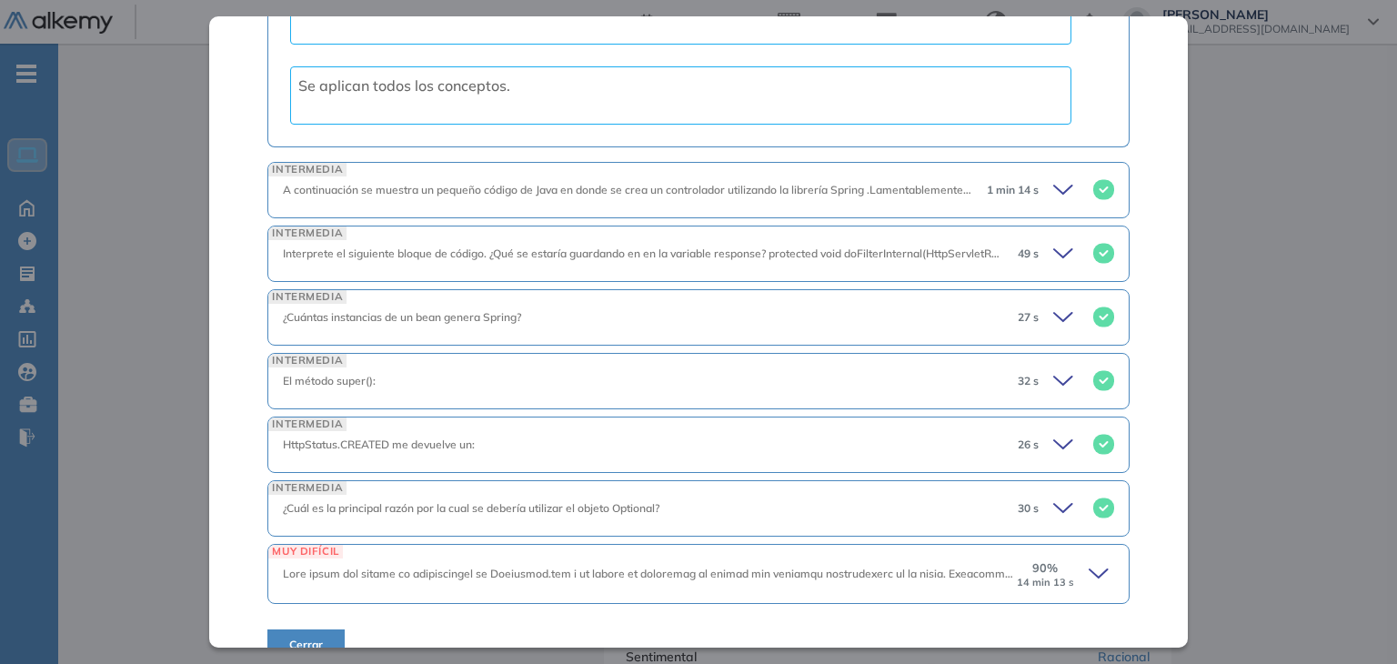
click at [1053, 177] on icon at bounding box center [1065, 189] width 25 height 25
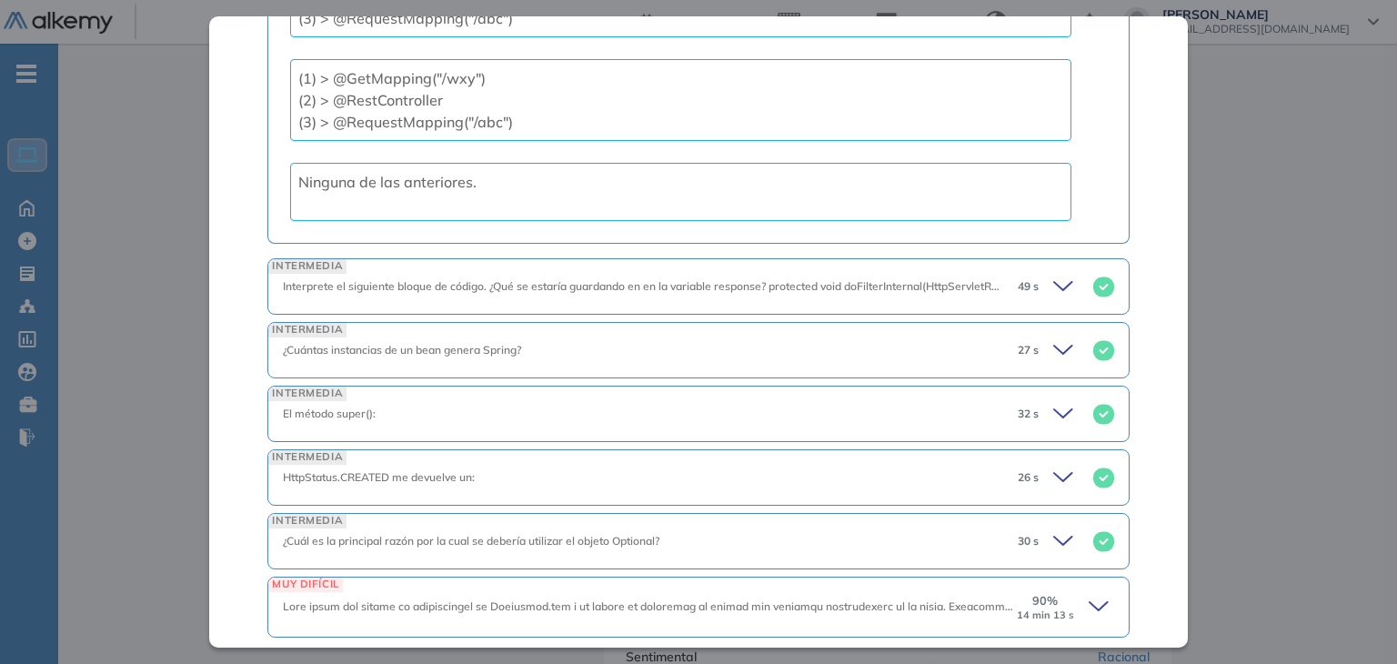
scroll to position [6774, 0]
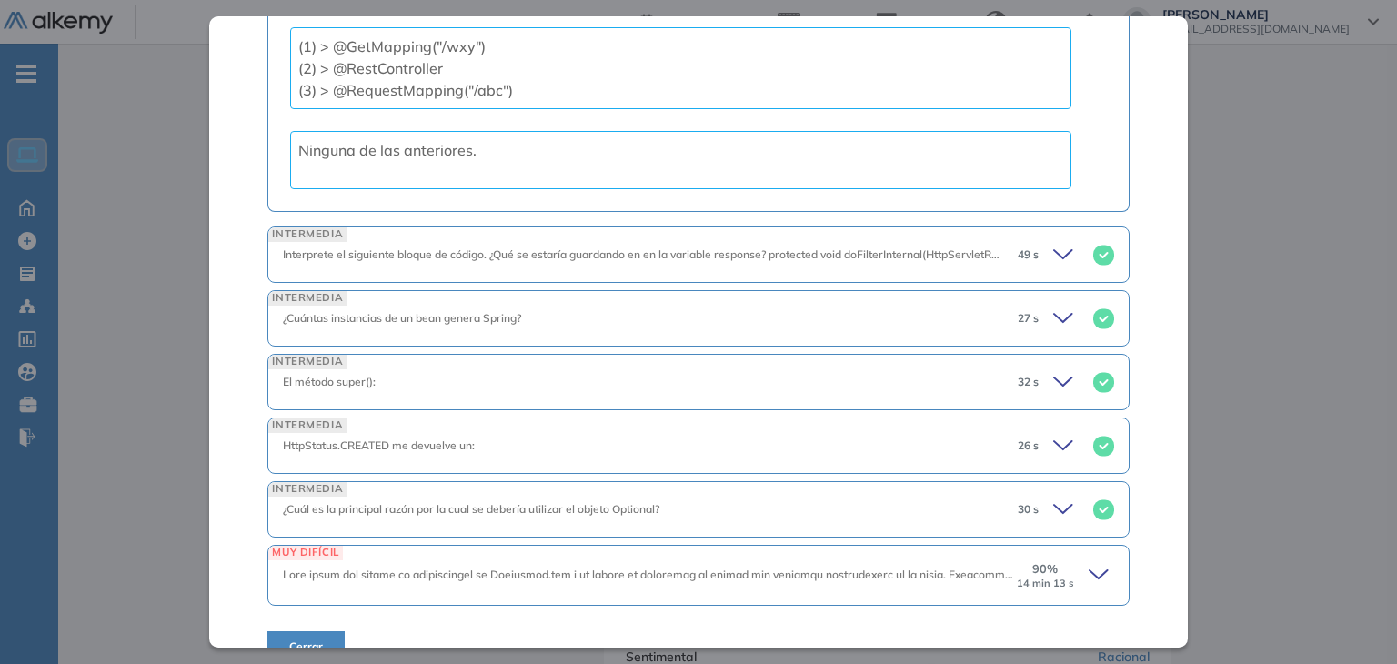
click at [1018, 247] on span "49 s" at bounding box center [1028, 255] width 21 height 16
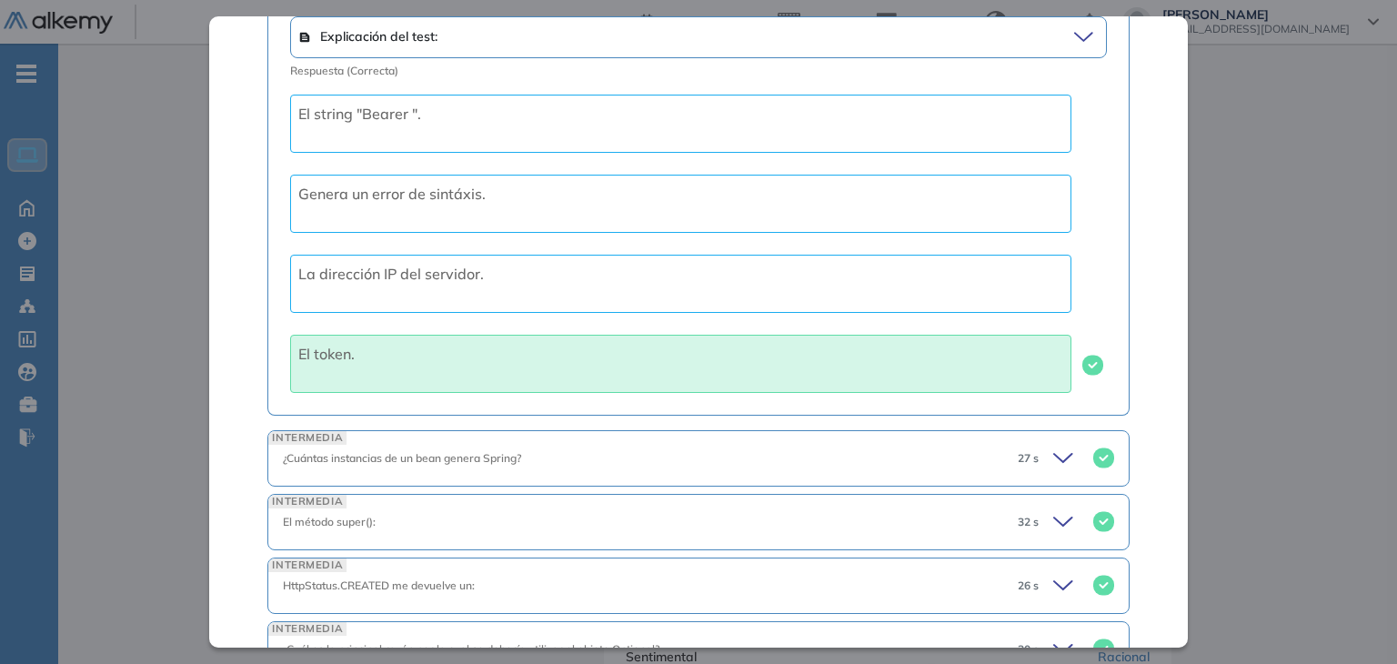
scroll to position [7459, 0]
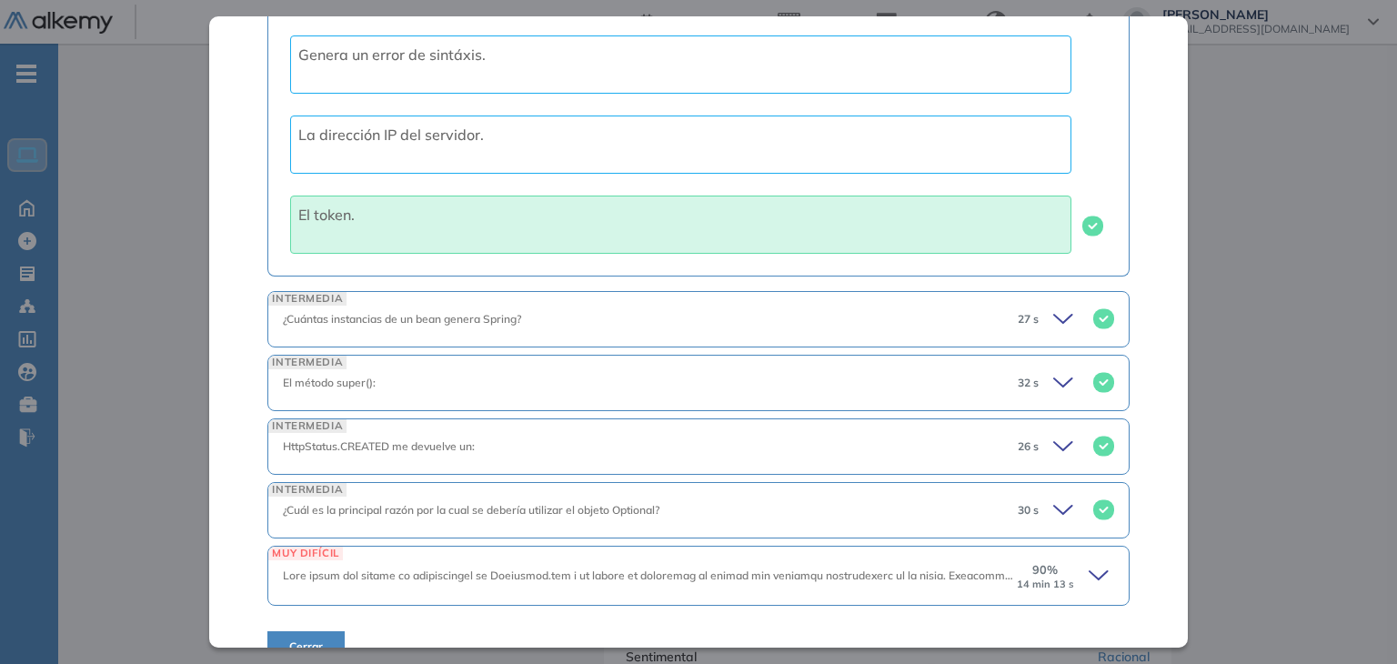
click at [1014, 307] on div "27 s" at bounding box center [1058, 319] width 111 height 25
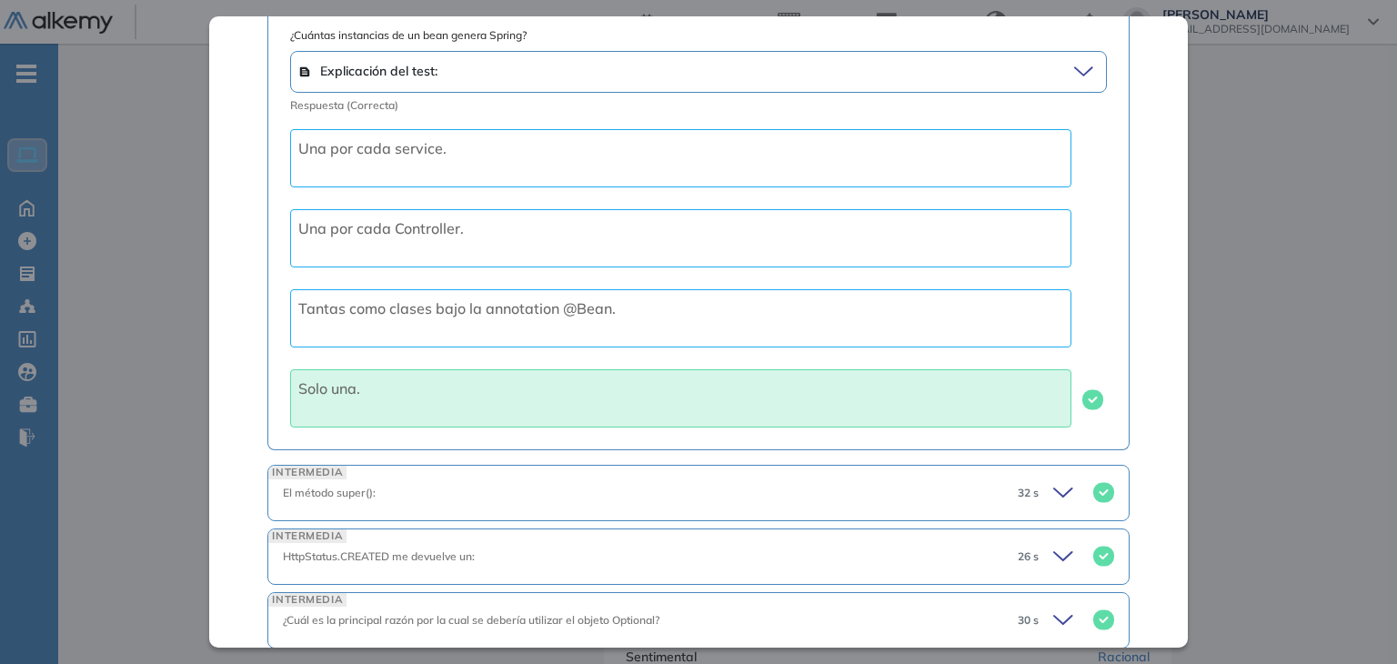
scroll to position [7910, 0]
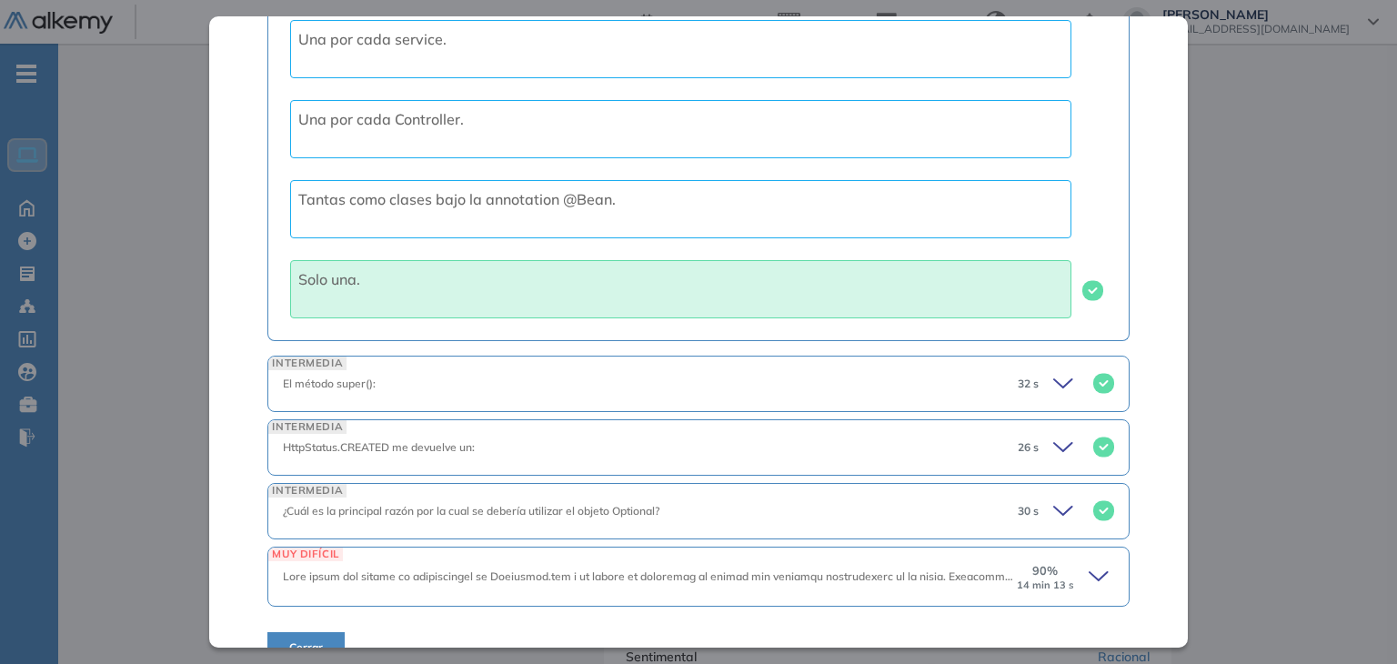
click at [1032, 371] on div "32 s" at bounding box center [1058, 383] width 111 height 25
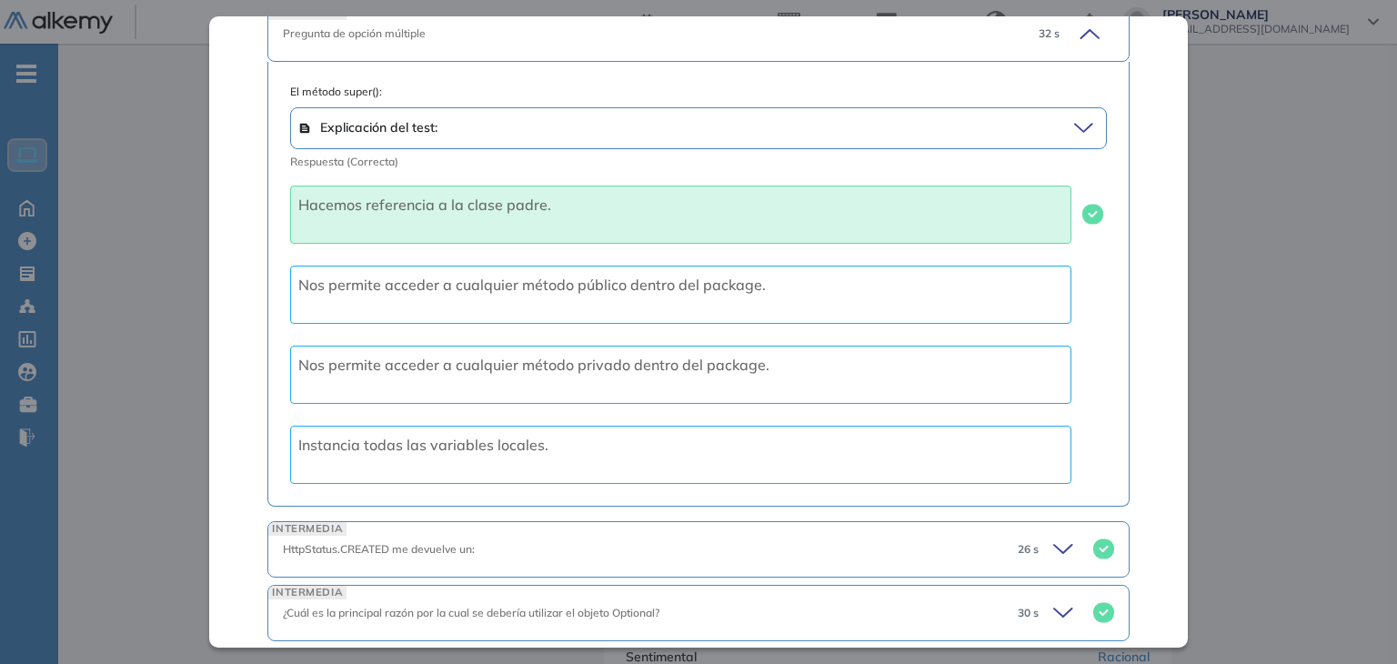
scroll to position [8362, 0]
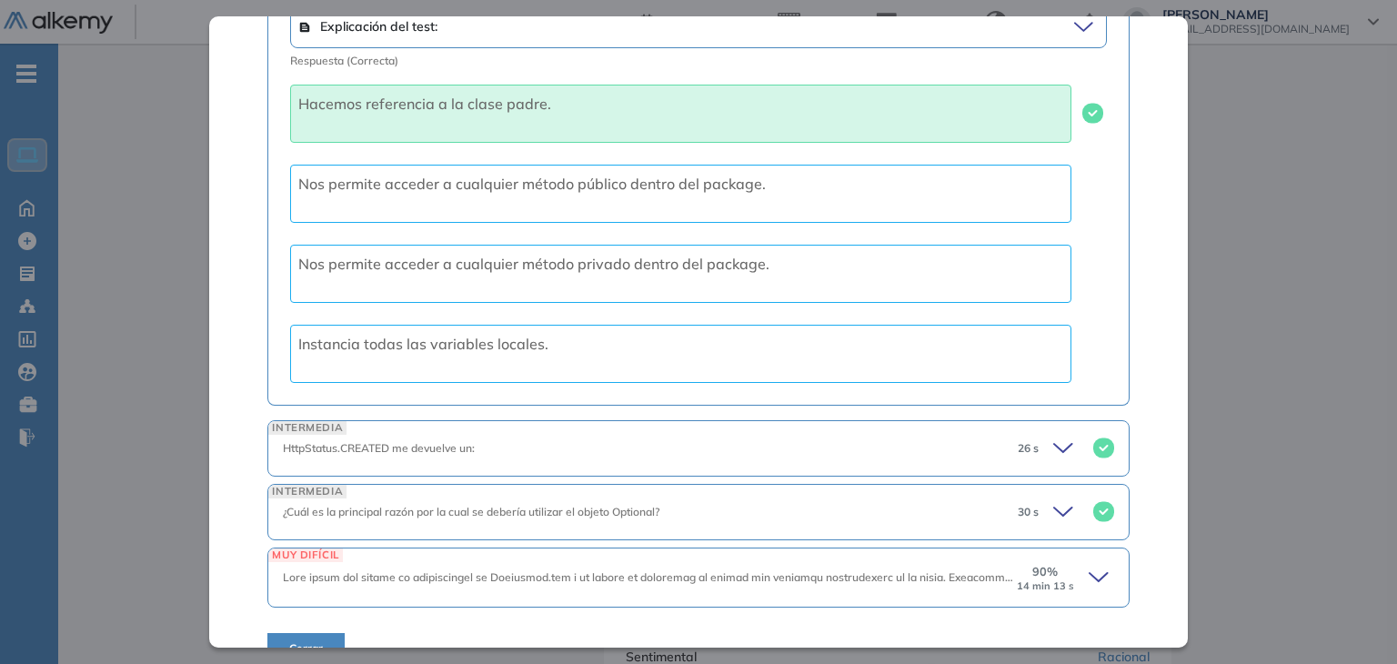
click at [1072, 563] on div "90 % 14 min 13 s" at bounding box center [1065, 577] width 97 height 29
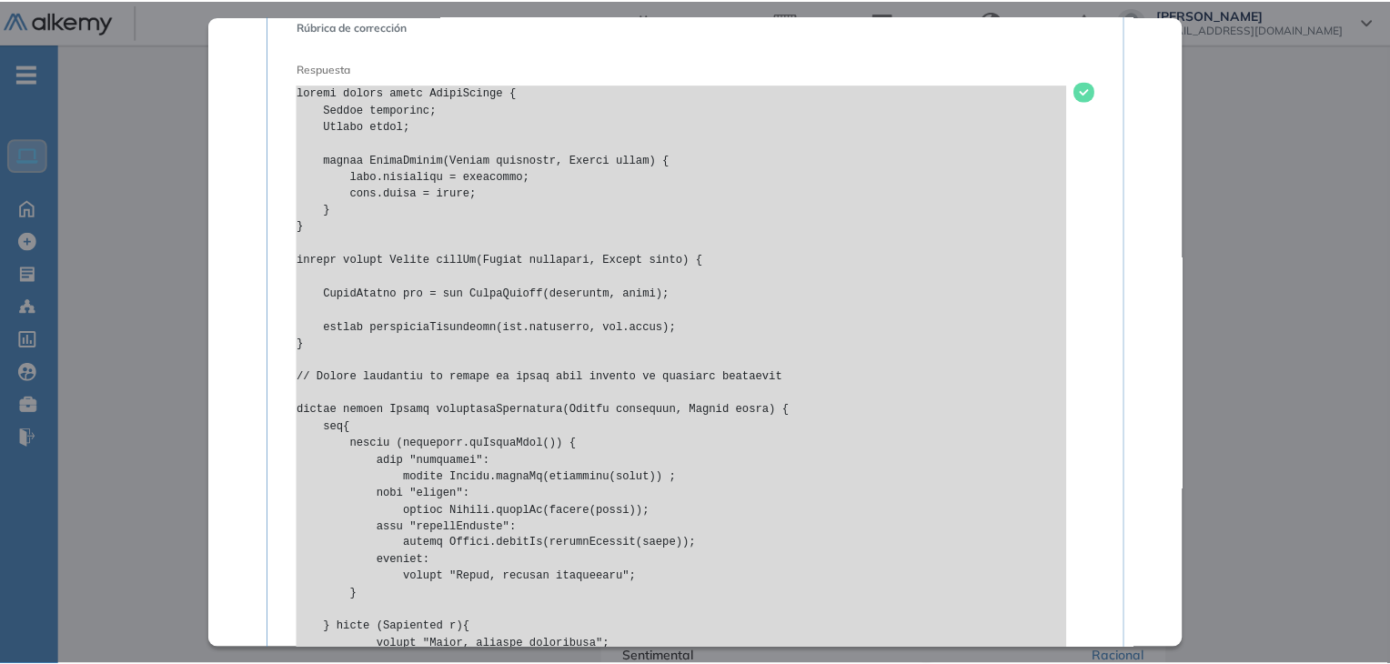
scroll to position [9471, 0]
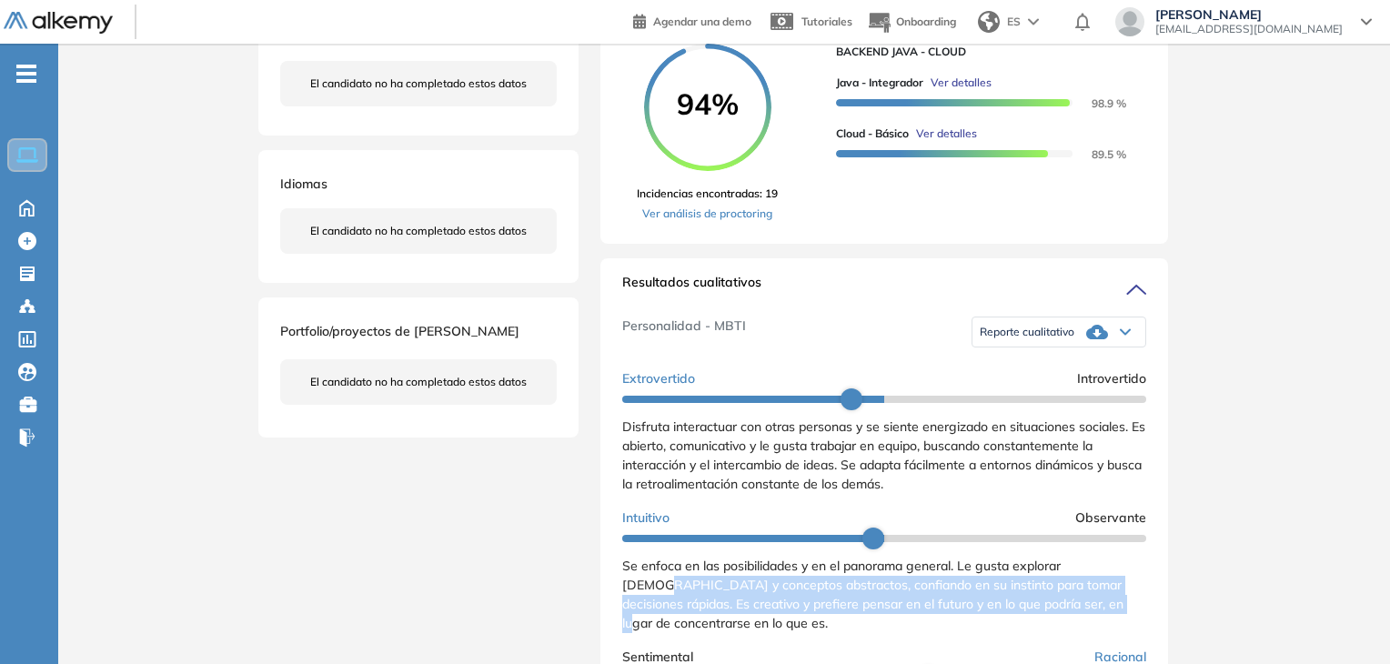
drag, startPoint x: 1182, startPoint y: 574, endPoint x: 1173, endPoint y: 614, distance: 41.0
click at [1173, 614] on div "Java - Integrador Desarrollo web Integrador Idiomas Objetivos Fundamentos Java …" at bounding box center [724, 497] width 946 height 1563
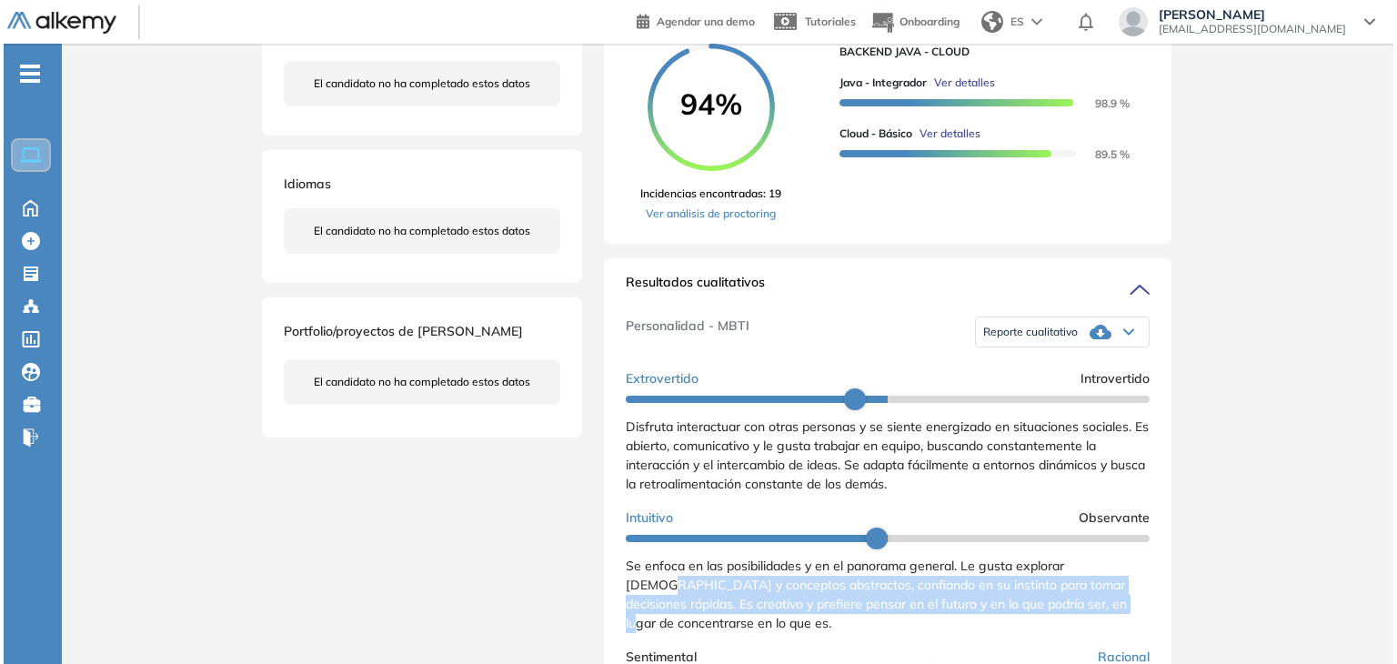
scroll to position [8747, 0]
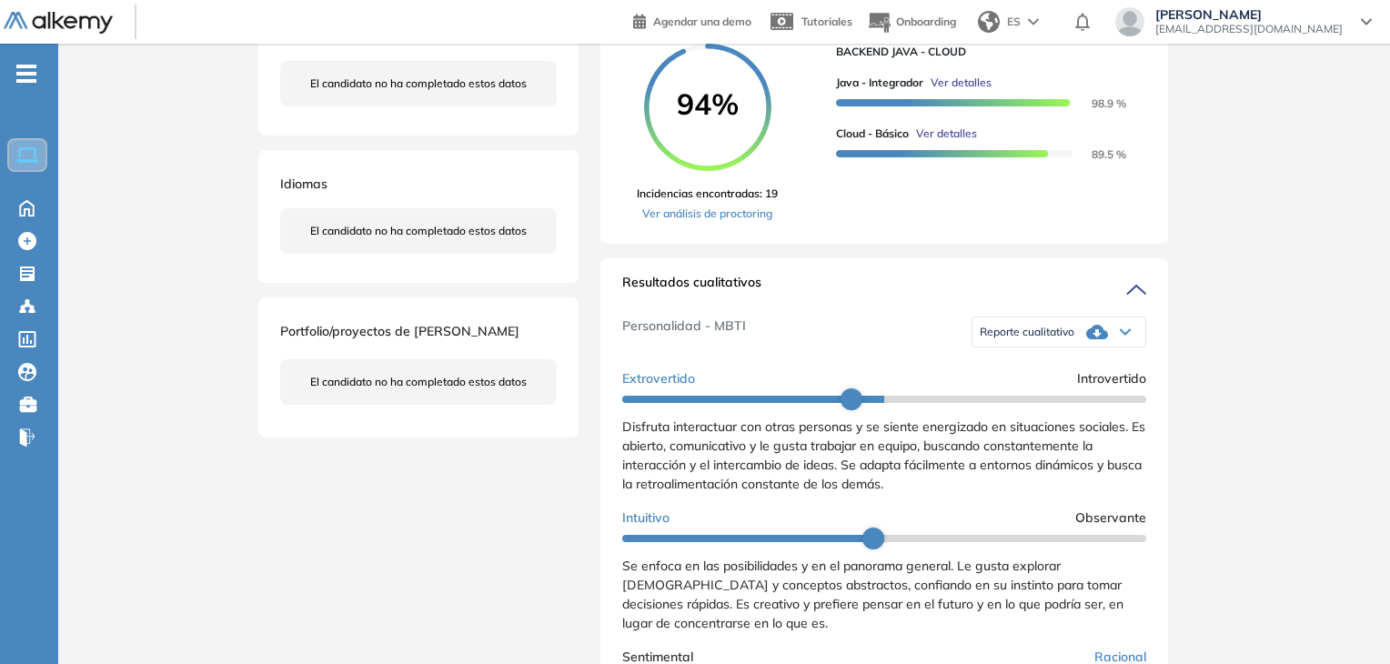
click at [960, 89] on div "Java - Integrador Ver detalles 98.9 % Cloud - Básico Ver detalles 89.5 %" at bounding box center [984, 111] width 296 height 102
click at [964, 91] on span "Ver detalles" at bounding box center [961, 83] width 61 height 16
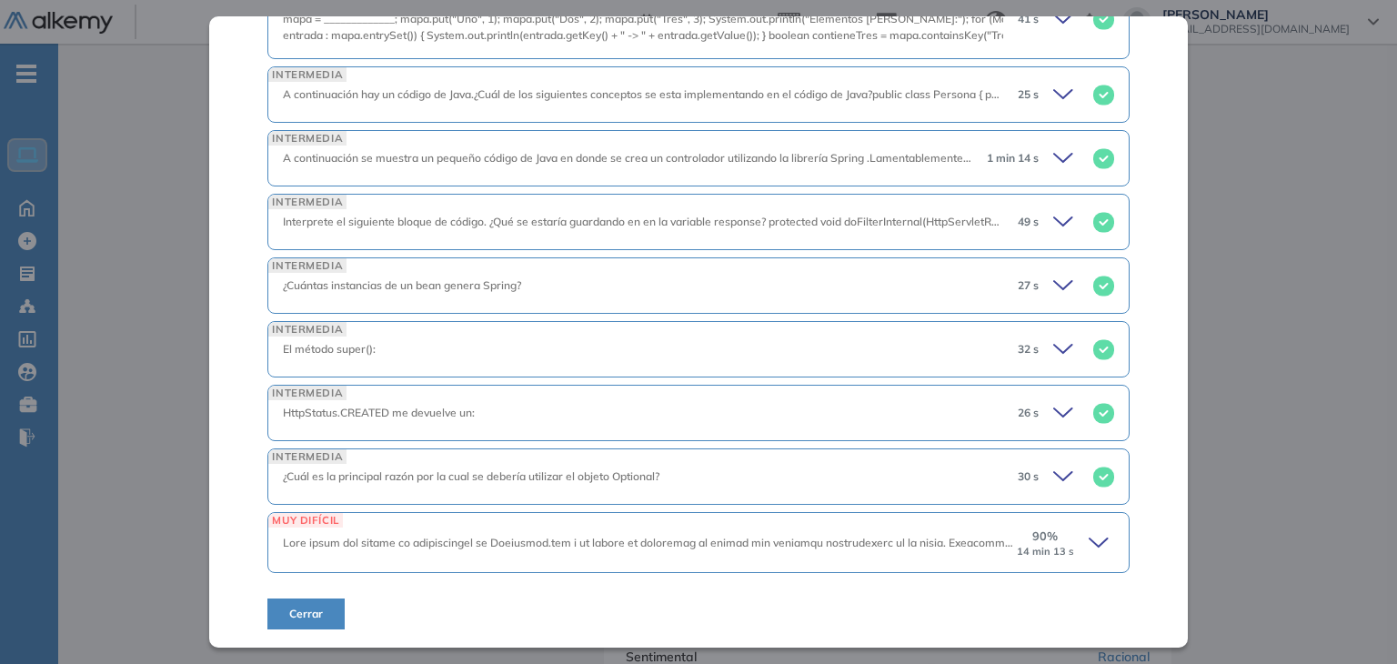
scroll to position [1230, 0]
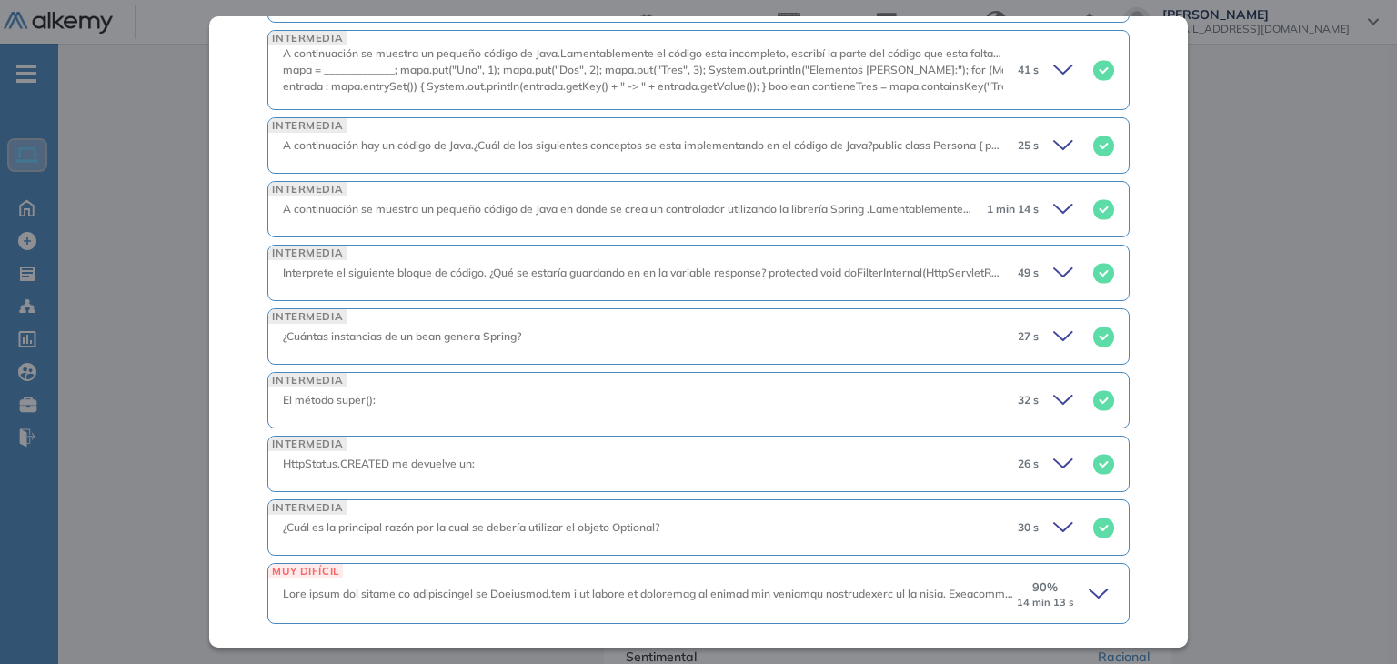
click at [1035, 597] on small "14 min 13 s" at bounding box center [1045, 603] width 57 height 12
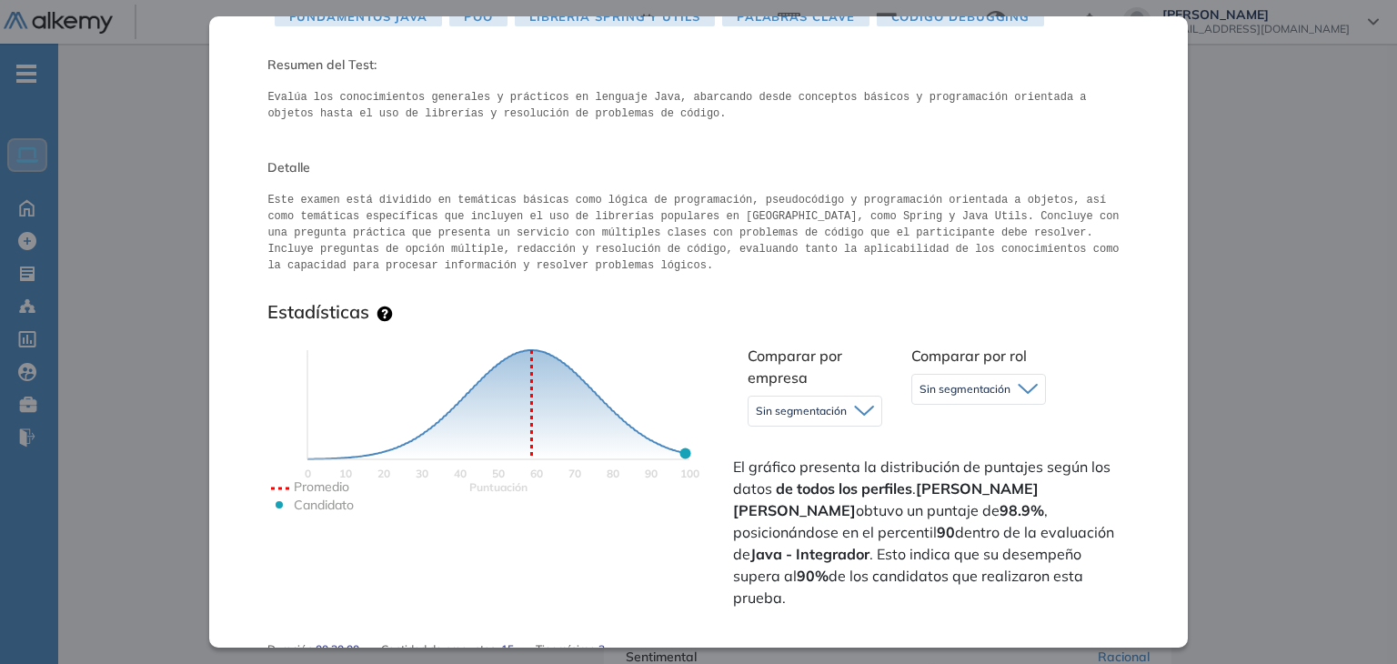
scroll to position [8, 0]
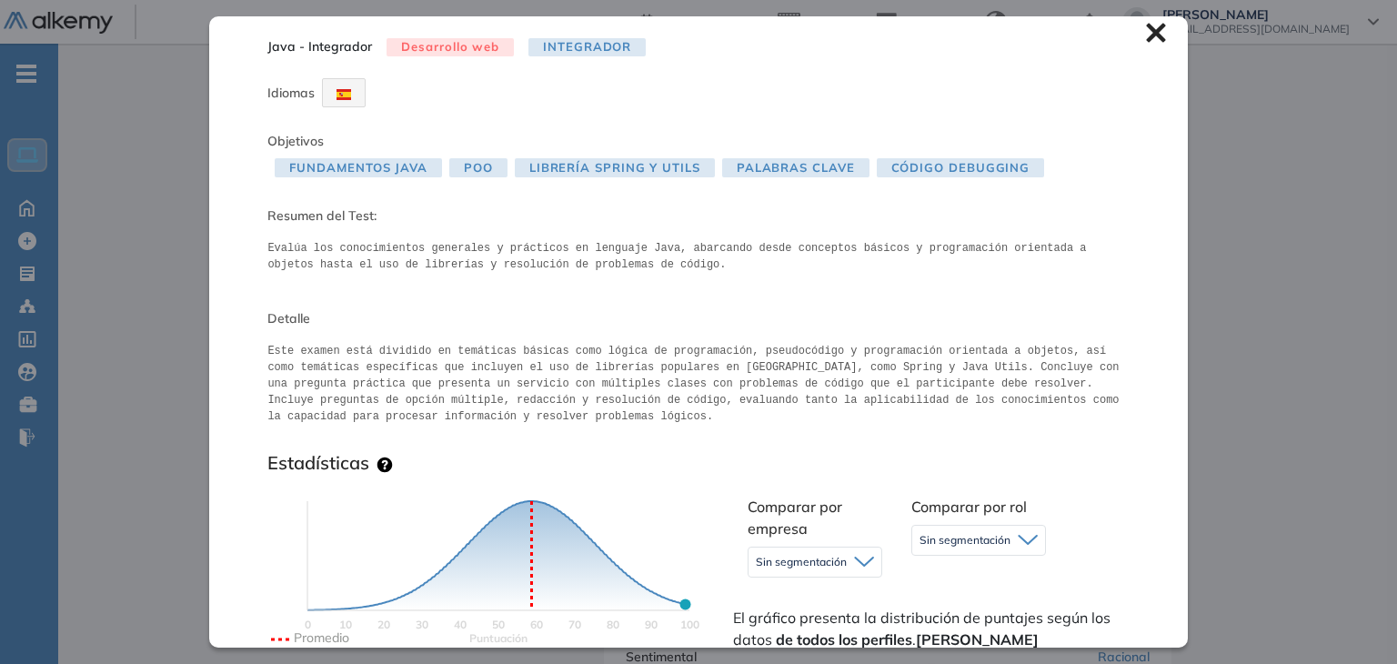
click at [1146, 35] on icon at bounding box center [1155, 33] width 19 height 19
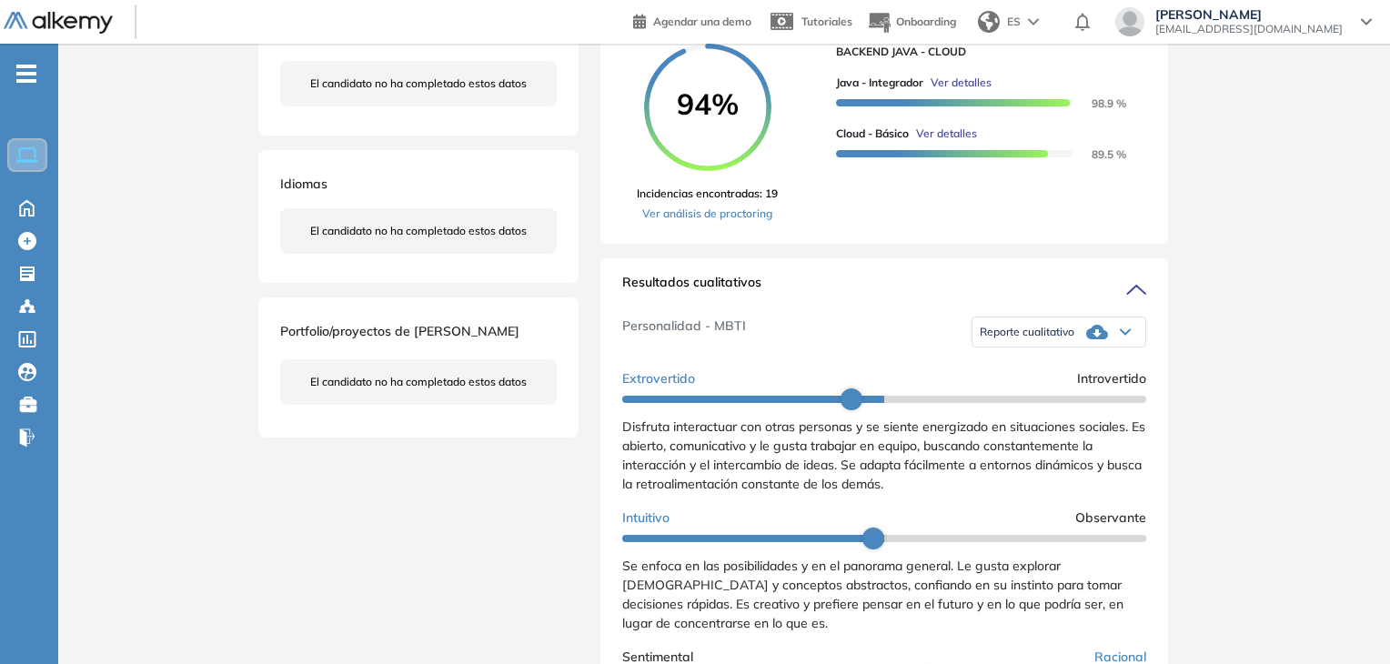
click at [954, 142] on span "Ver detalles" at bounding box center [946, 134] width 61 height 16
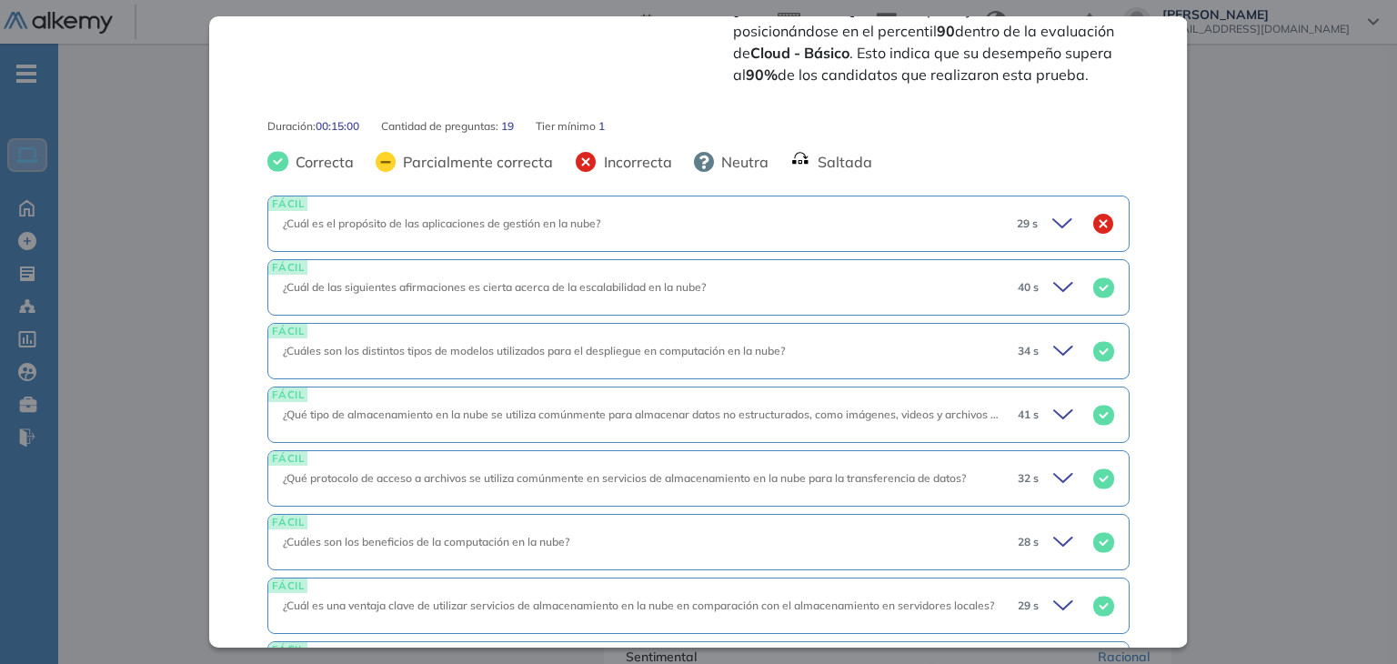
scroll to position [531, 0]
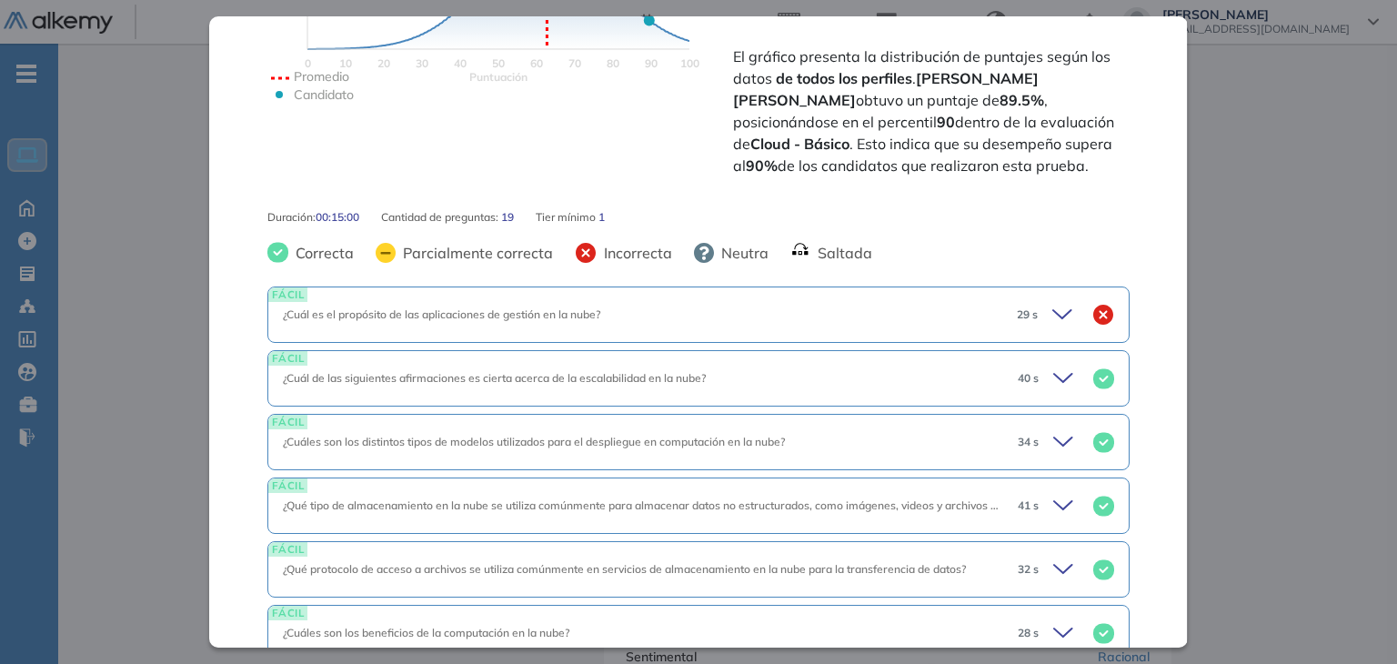
click at [1064, 317] on div "29 s" at bounding box center [1058, 314] width 112 height 25
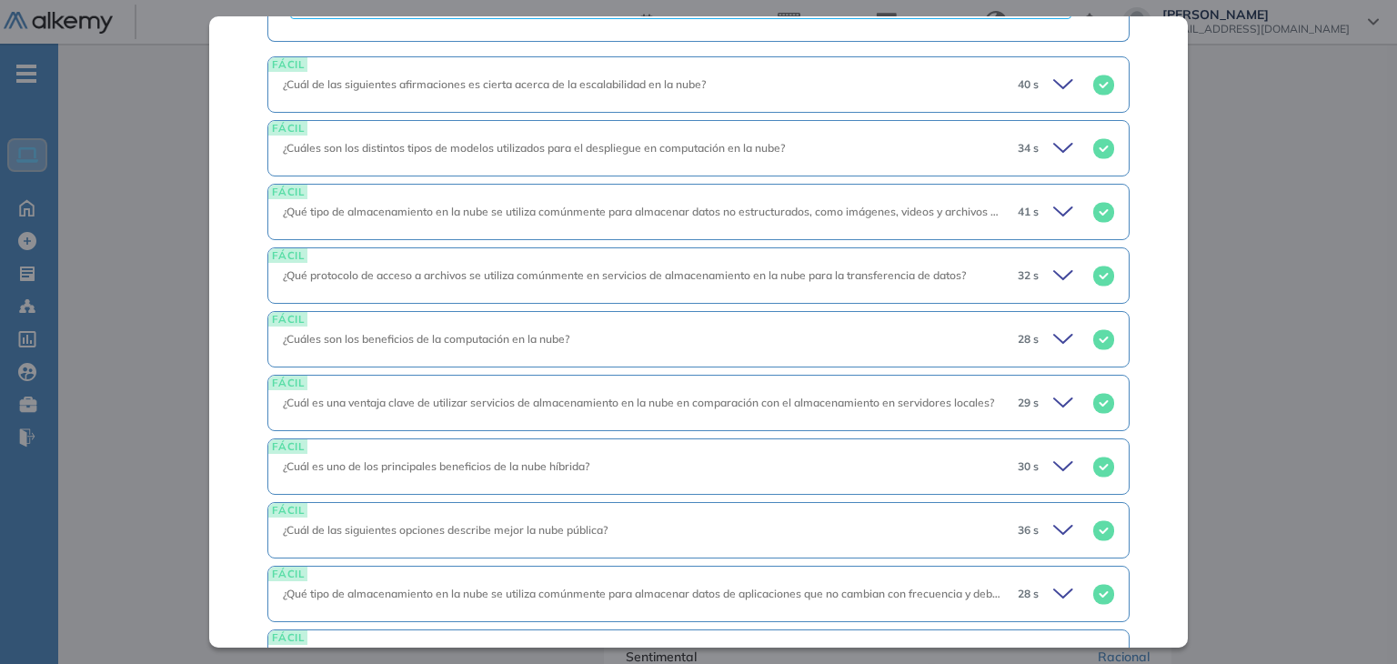
scroll to position [1259, 0]
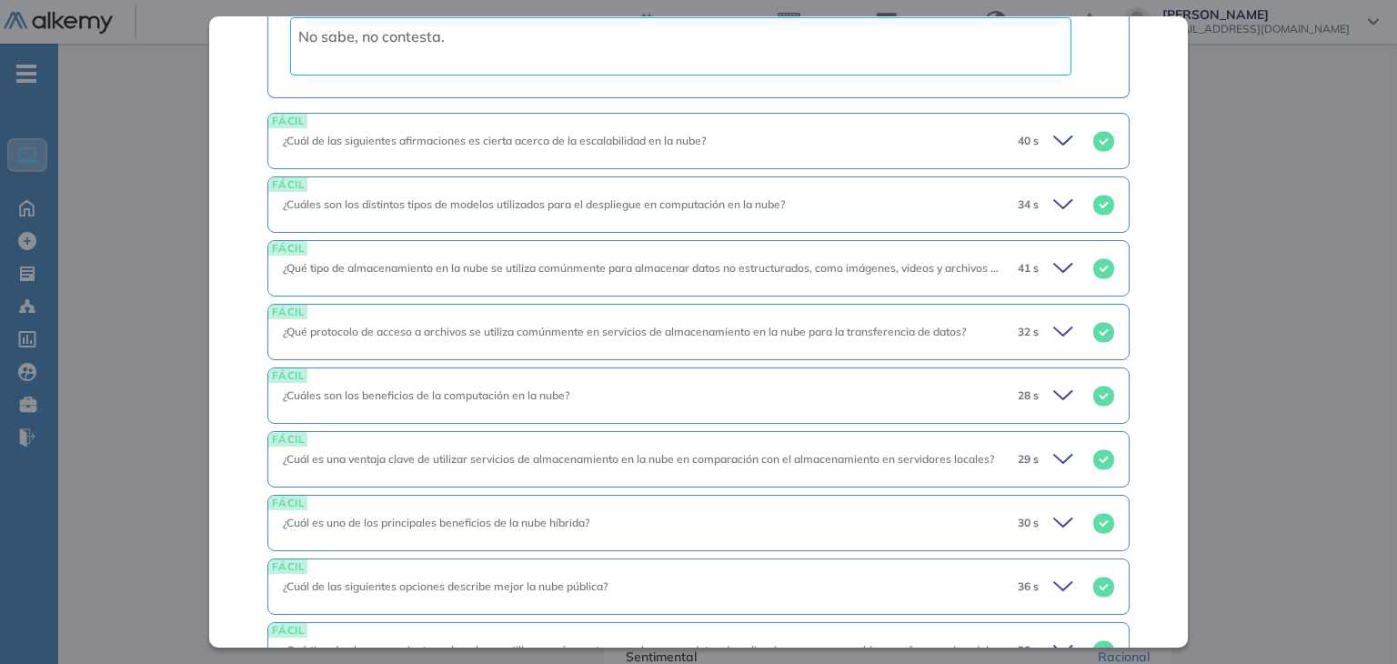
click at [1053, 145] on icon at bounding box center [1065, 140] width 25 height 25
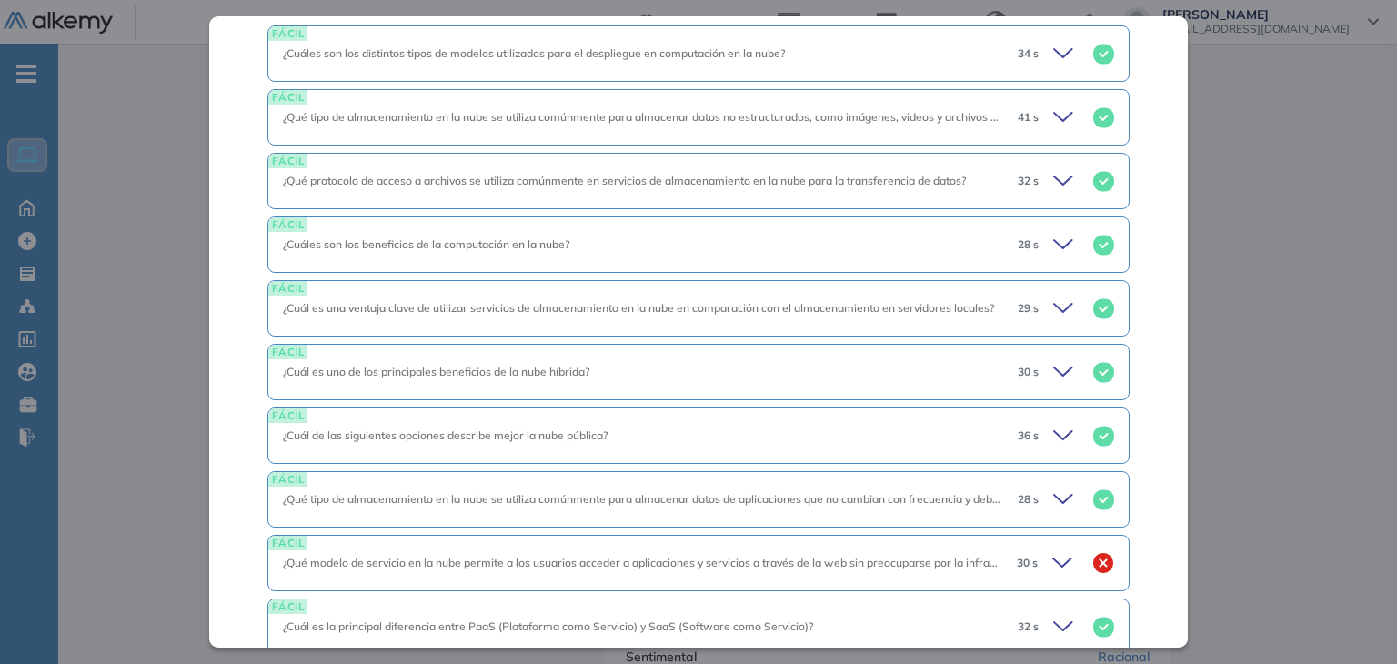
scroll to position [1896, 0]
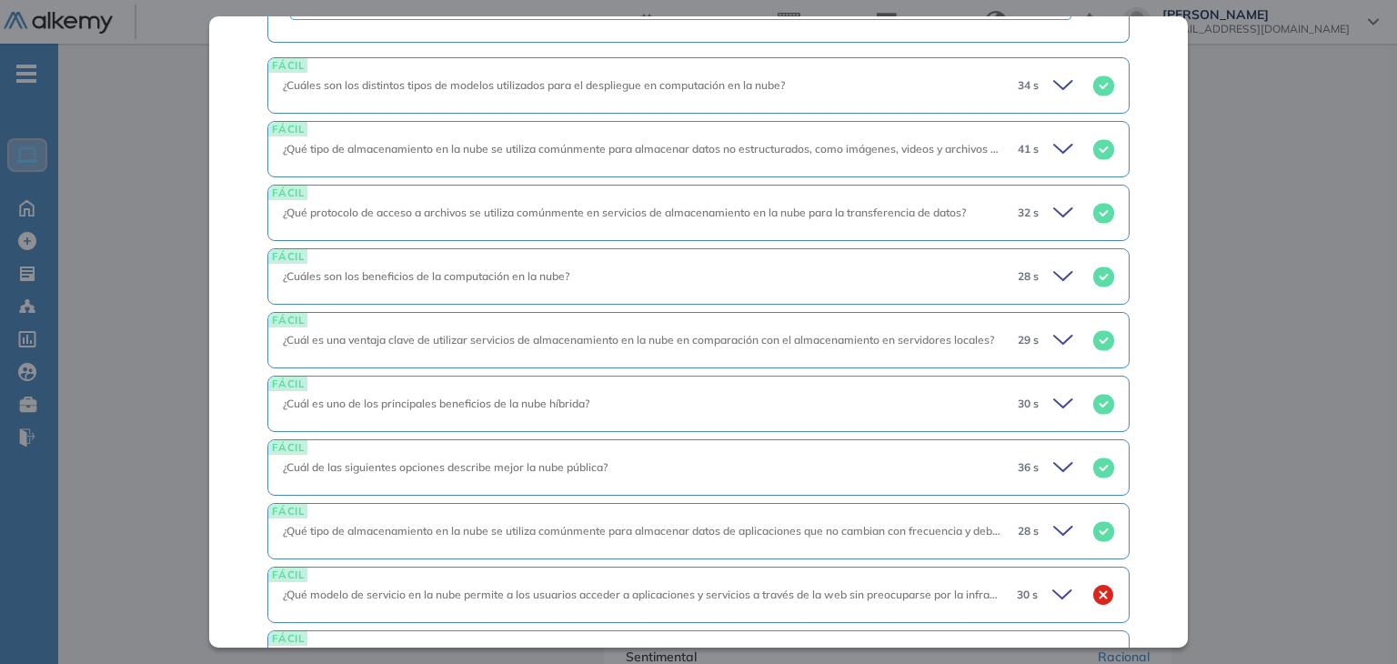
click at [1032, 88] on div "34 s" at bounding box center [1058, 85] width 111 height 25
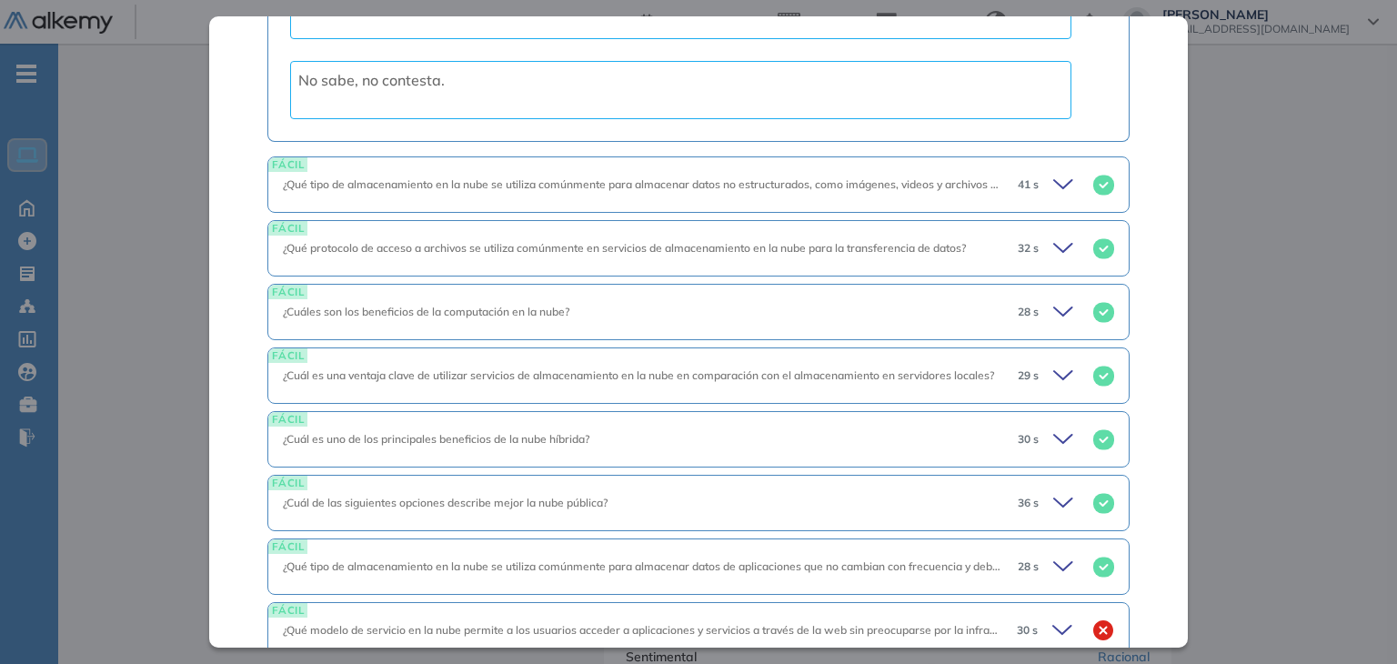
click at [912, 189] on div "¿Qué tipo de almacenamiento en la nube se utiliza comúnmente para almacenar dat…" at bounding box center [643, 184] width 720 height 16
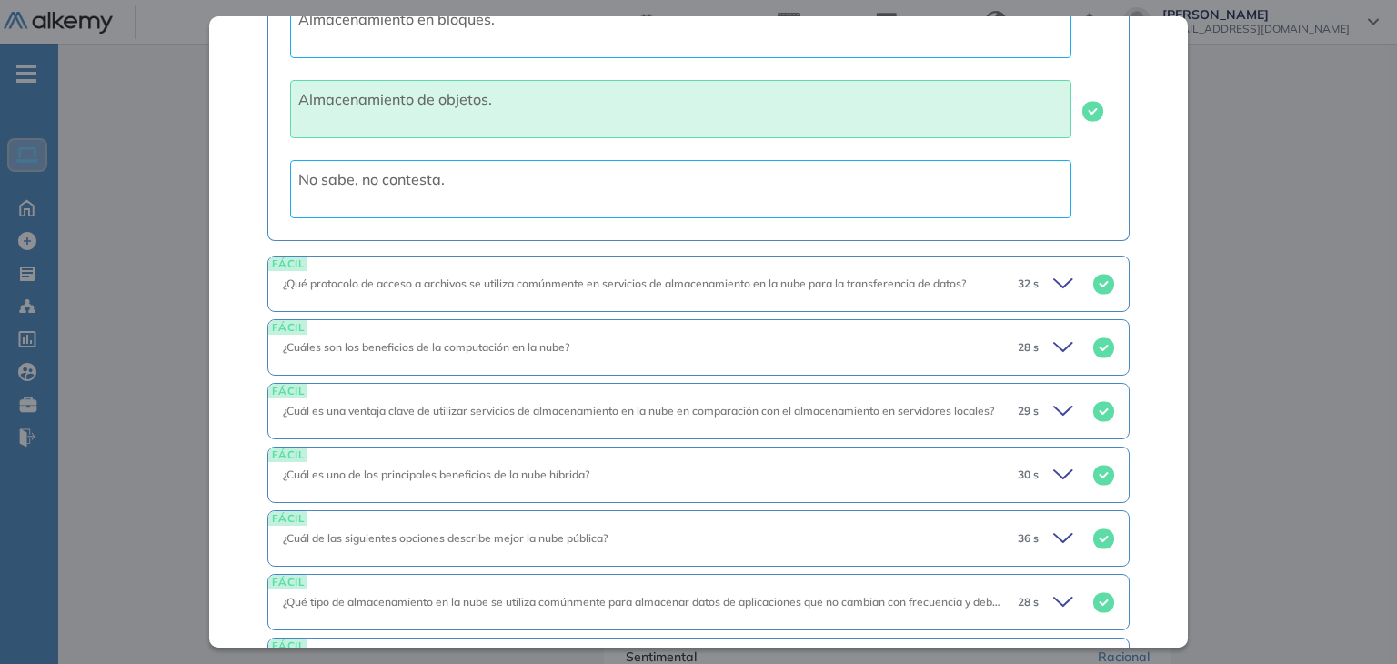
scroll to position [2896, 0]
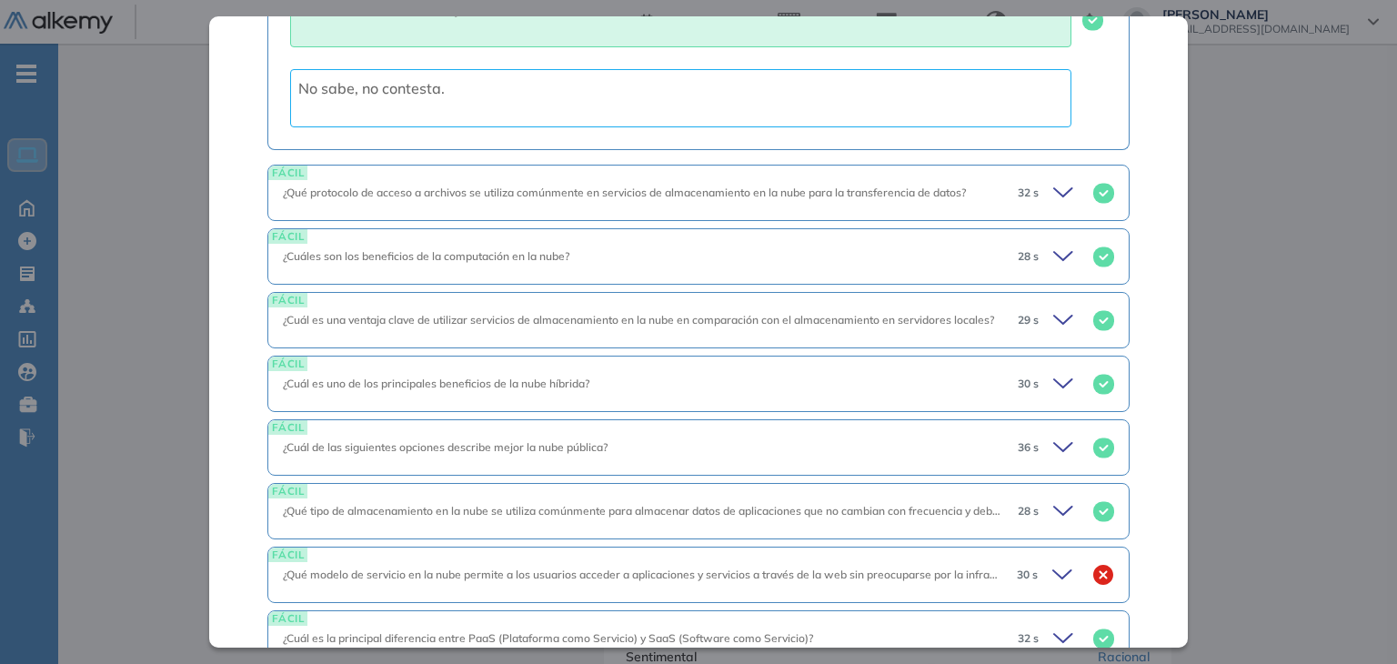
click at [877, 186] on span "¿Qué protocolo de acceso a archivos se utiliza comúnmente en servicios de almac…" at bounding box center [624, 193] width 683 height 14
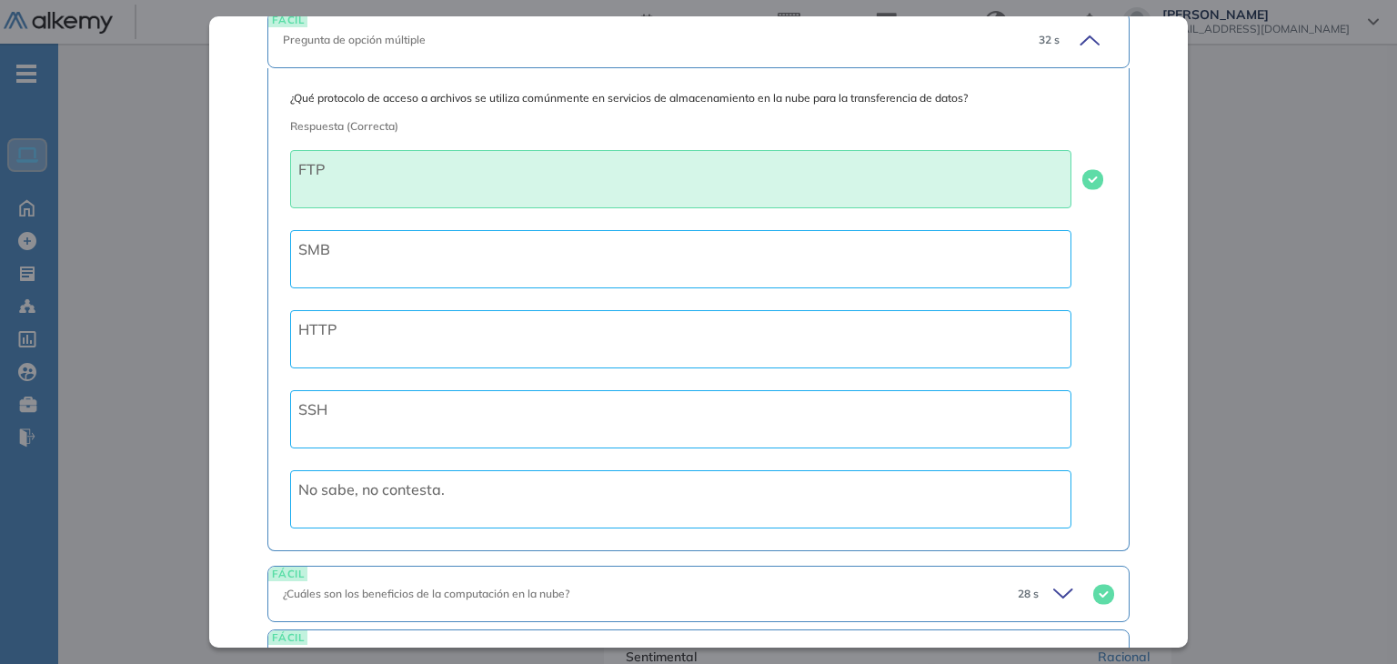
scroll to position [3078, 0]
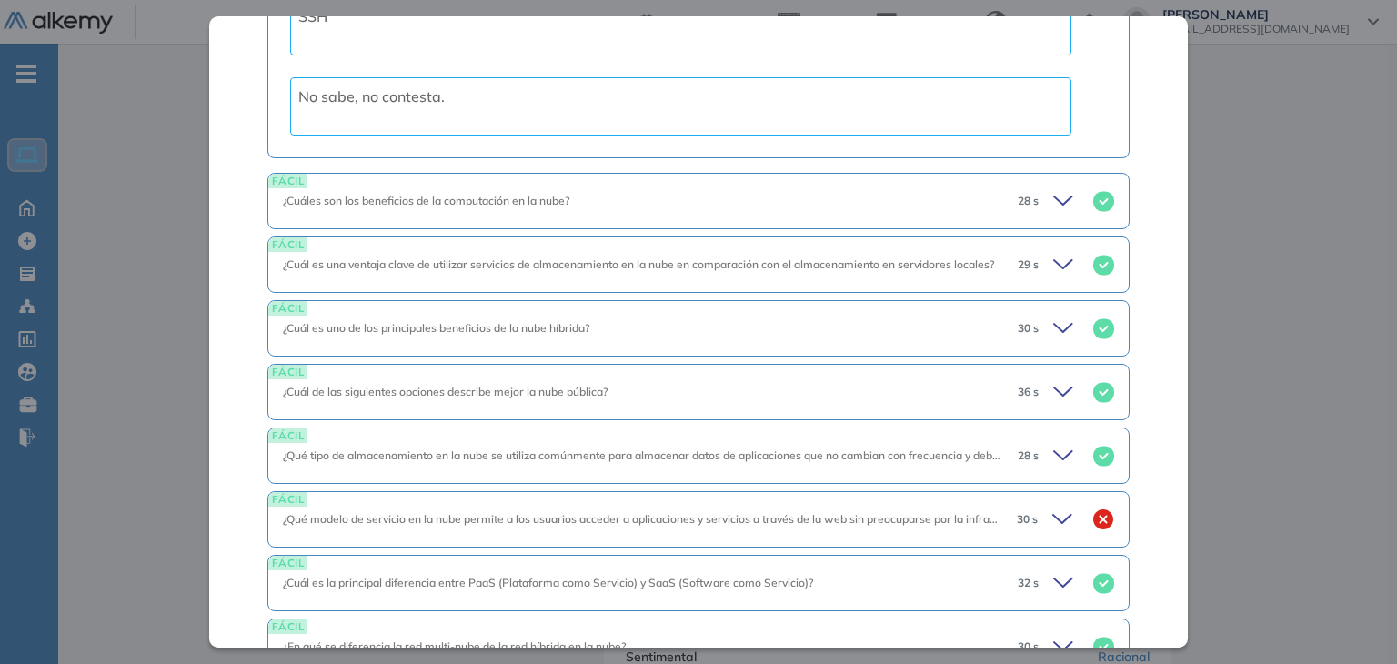
click at [886, 195] on div "¿Cuáles son los beneficios de la computación en la nube?" at bounding box center [643, 201] width 720 height 16
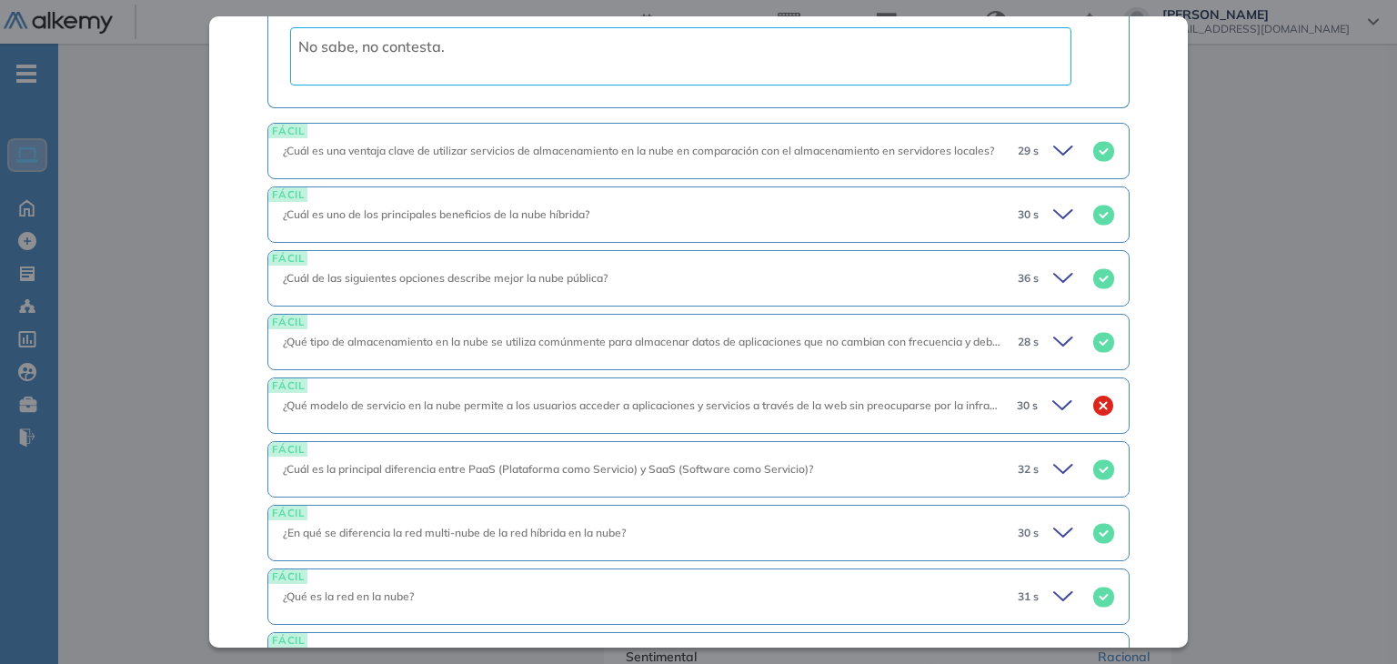
scroll to position [4079, 0]
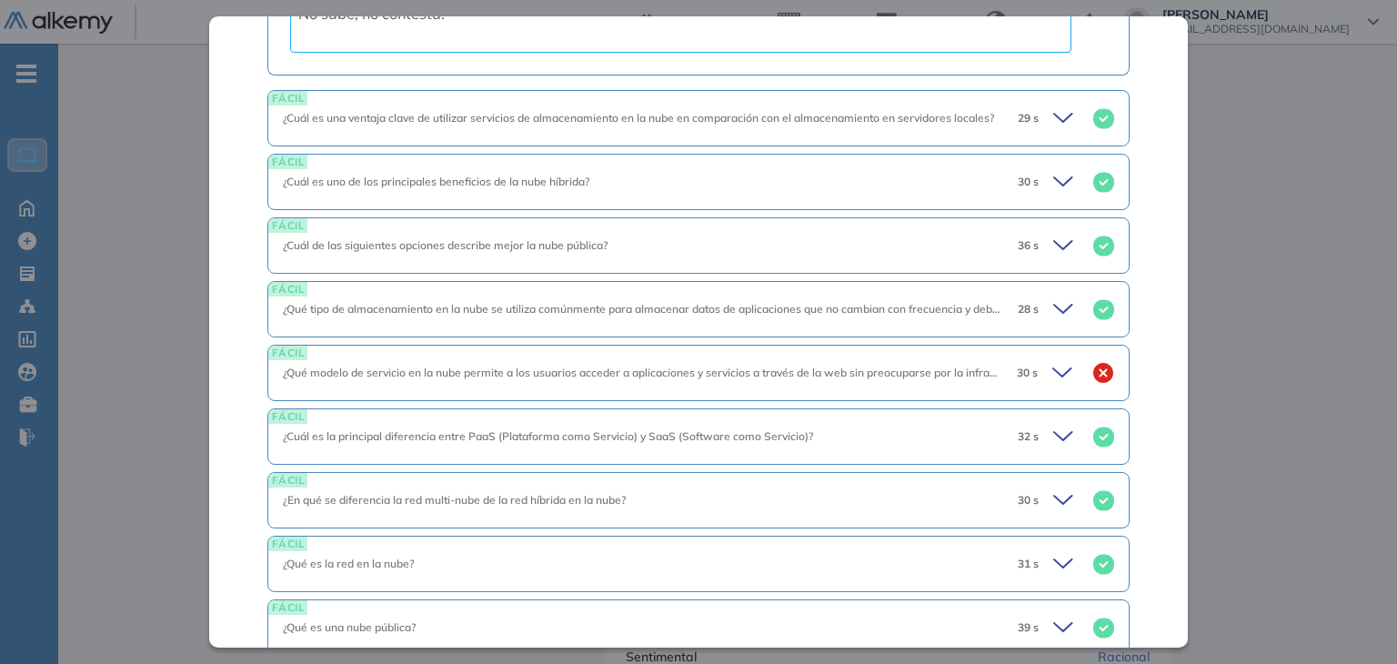
click at [735, 128] on div "FÁCIL ¿Cuál es una ventaja clave de utilizar servicios de almacenamiento en la …" at bounding box center [697, 118] width 861 height 56
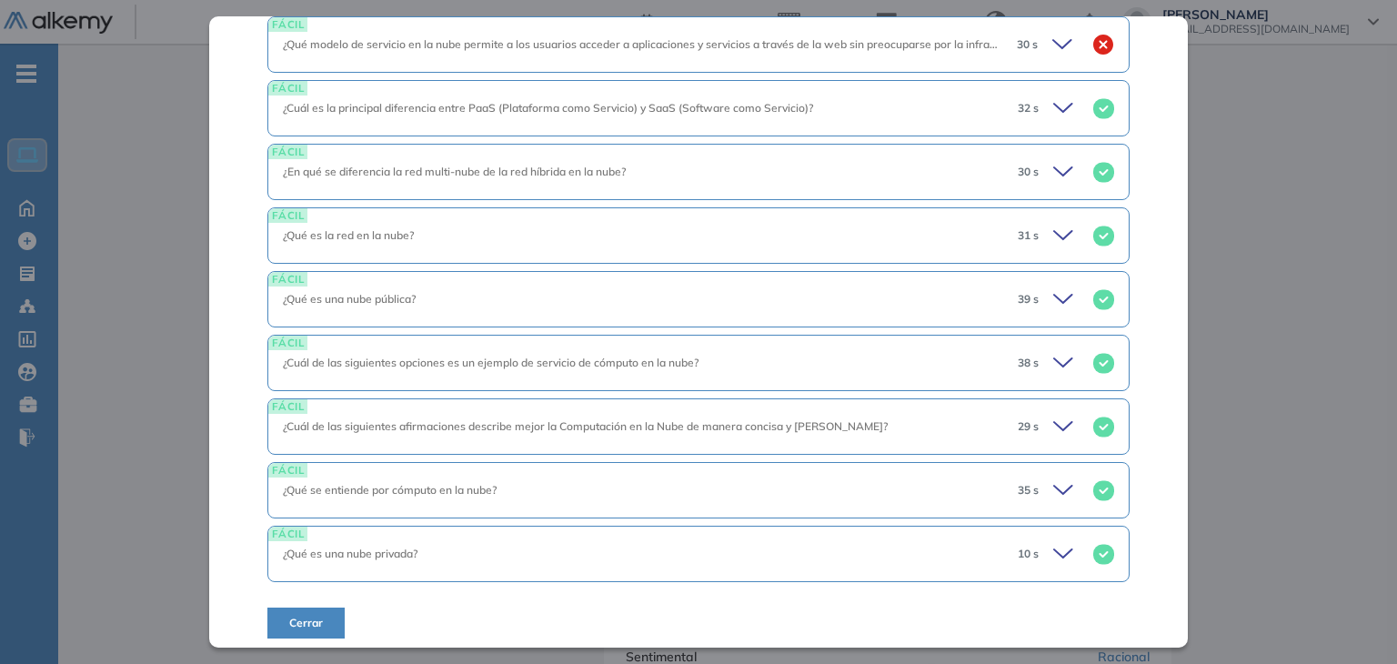
scroll to position [4625, 0]
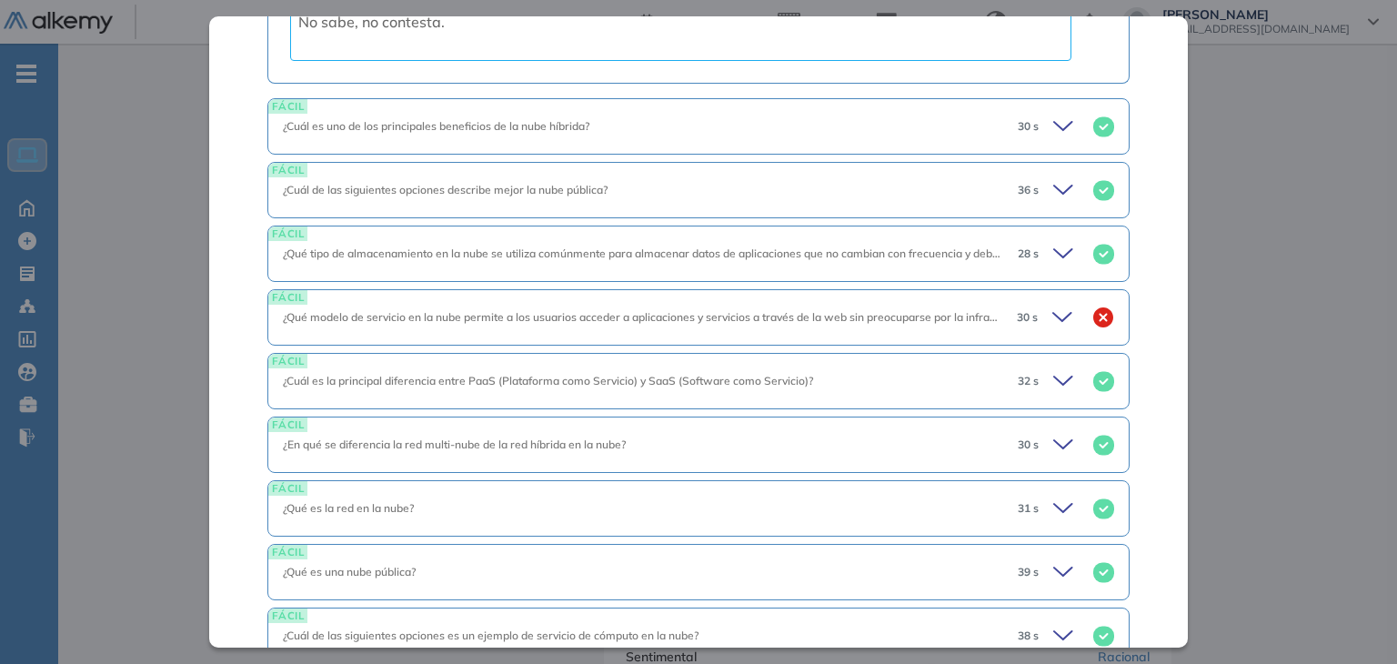
click at [841, 310] on span "¿Qué modelo de servicio en la nube permite a los usuarios acceder a aplicacione…" at bounding box center [695, 317] width 825 height 14
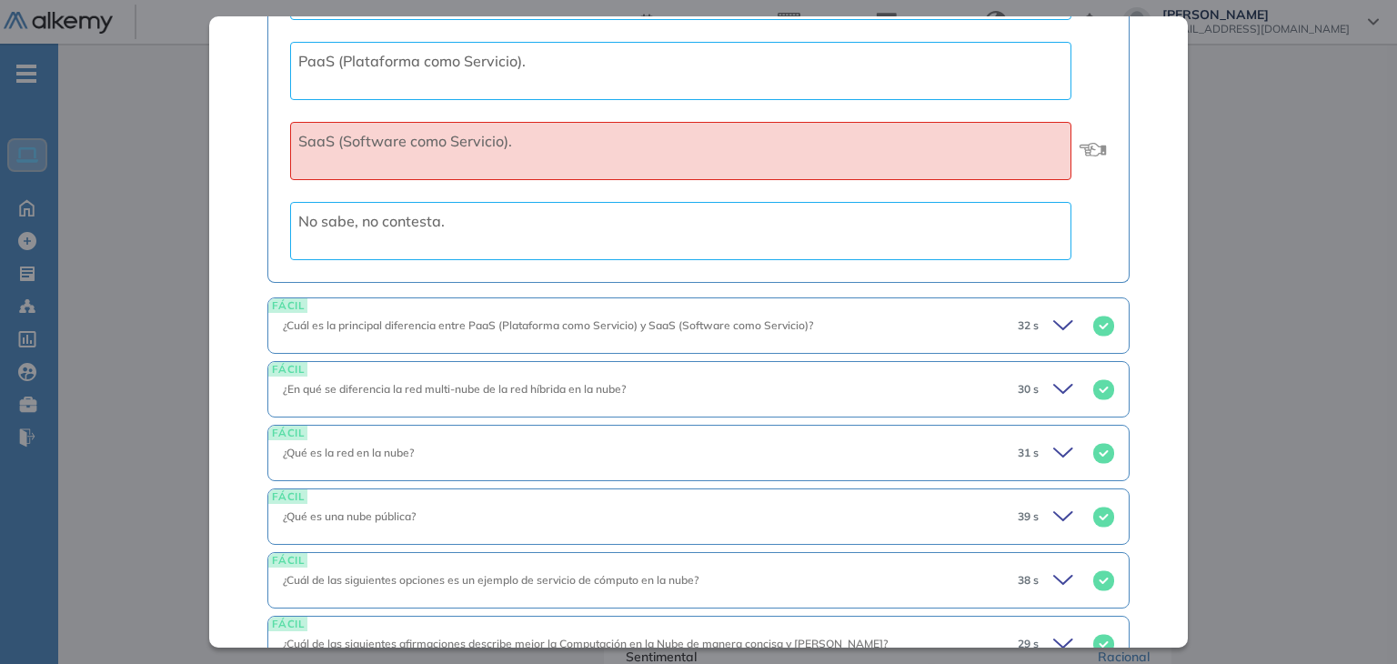
scroll to position [5262, 0]
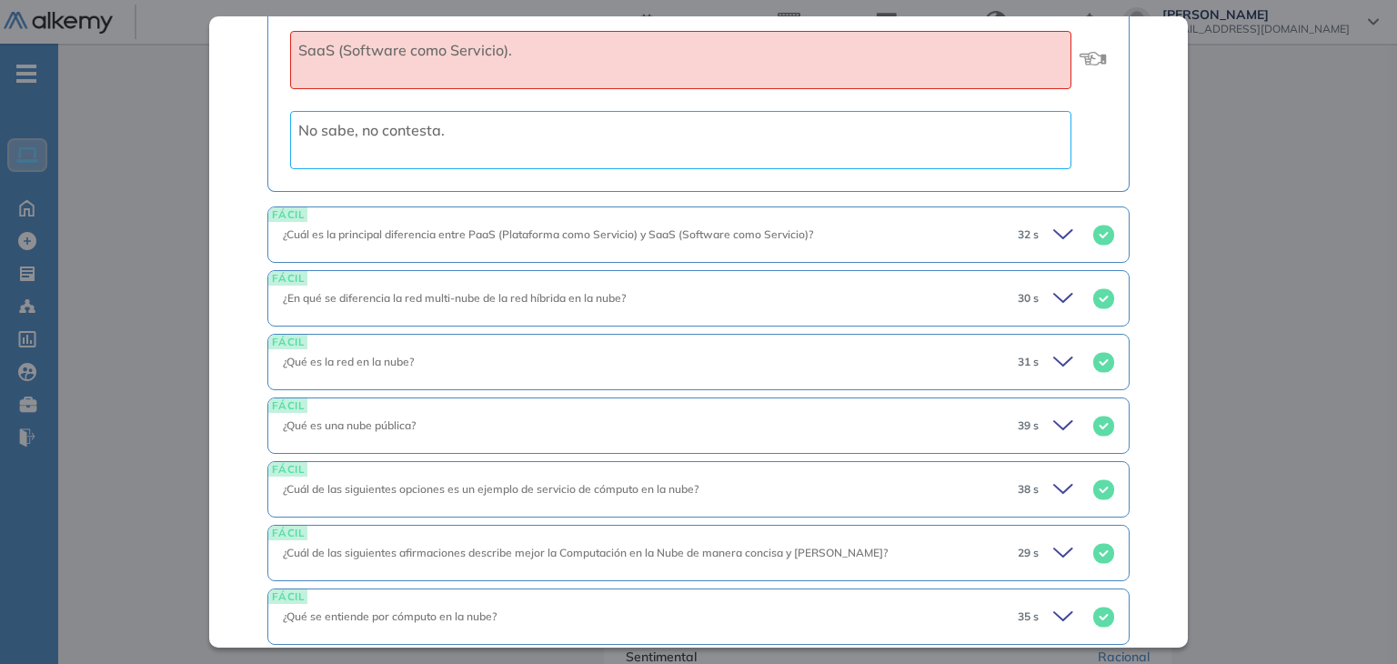
click at [947, 322] on div "FÁCIL ¿En qué se diferencia la red multi-nube de la red híbrida en la nube? 30 s" at bounding box center [697, 298] width 861 height 56
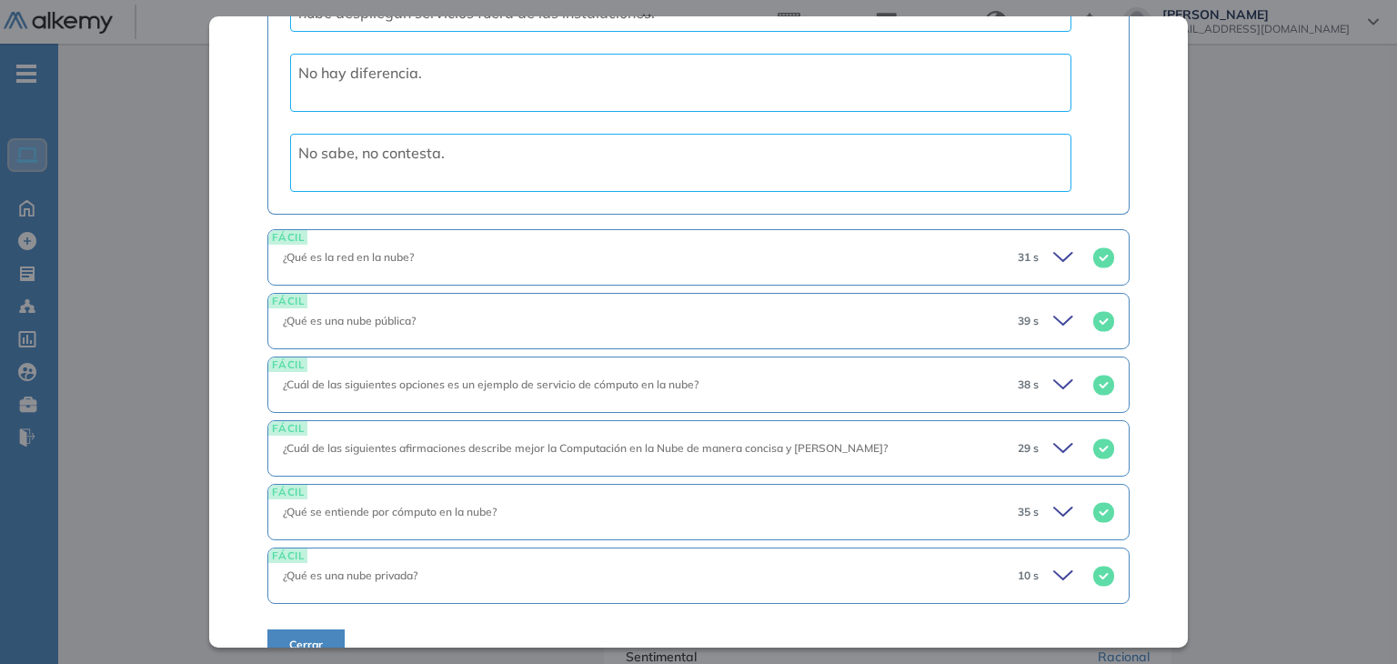
scroll to position [5916, 0]
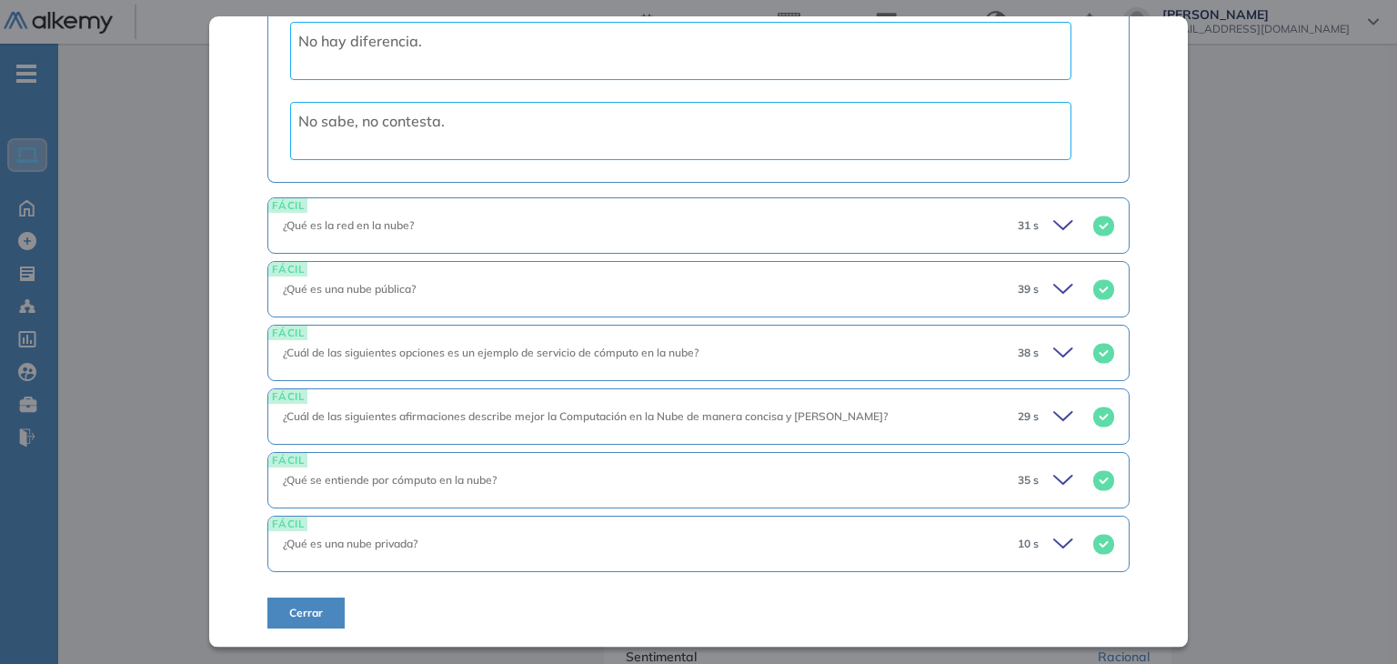
click at [900, 285] on div "¿Qué es una nube pública?" at bounding box center [643, 289] width 720 height 16
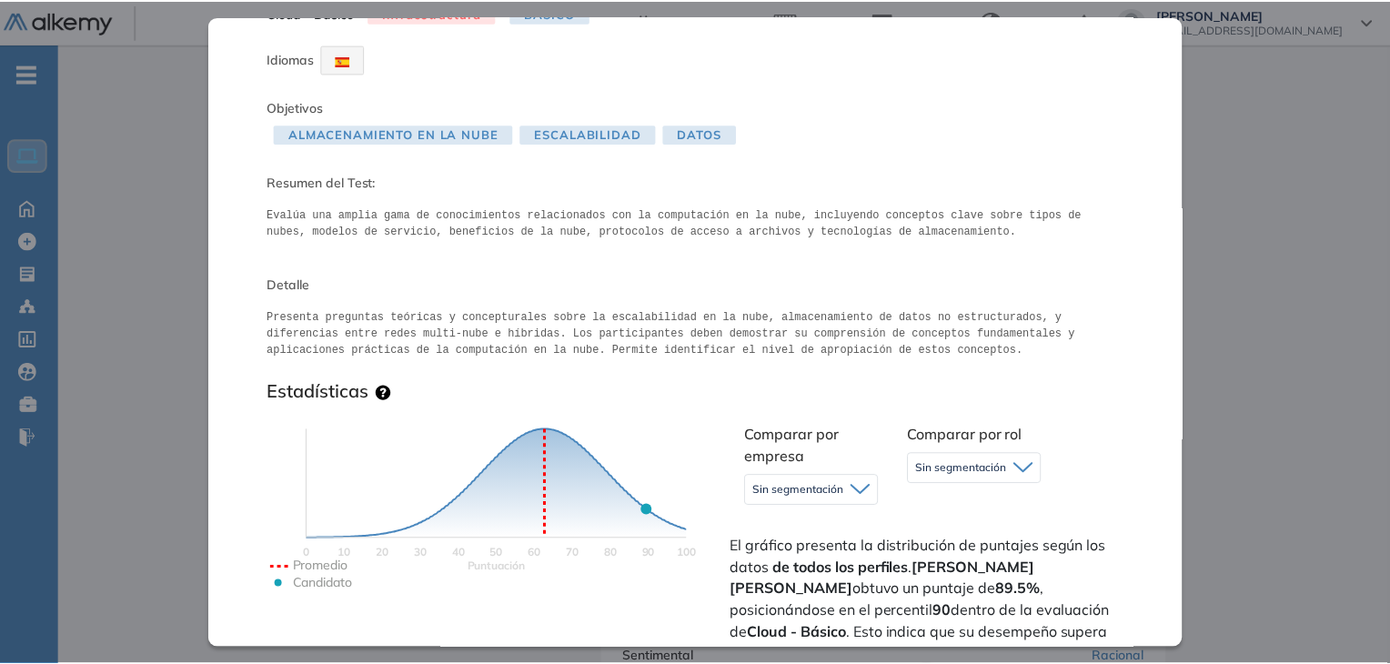
scroll to position [0, 0]
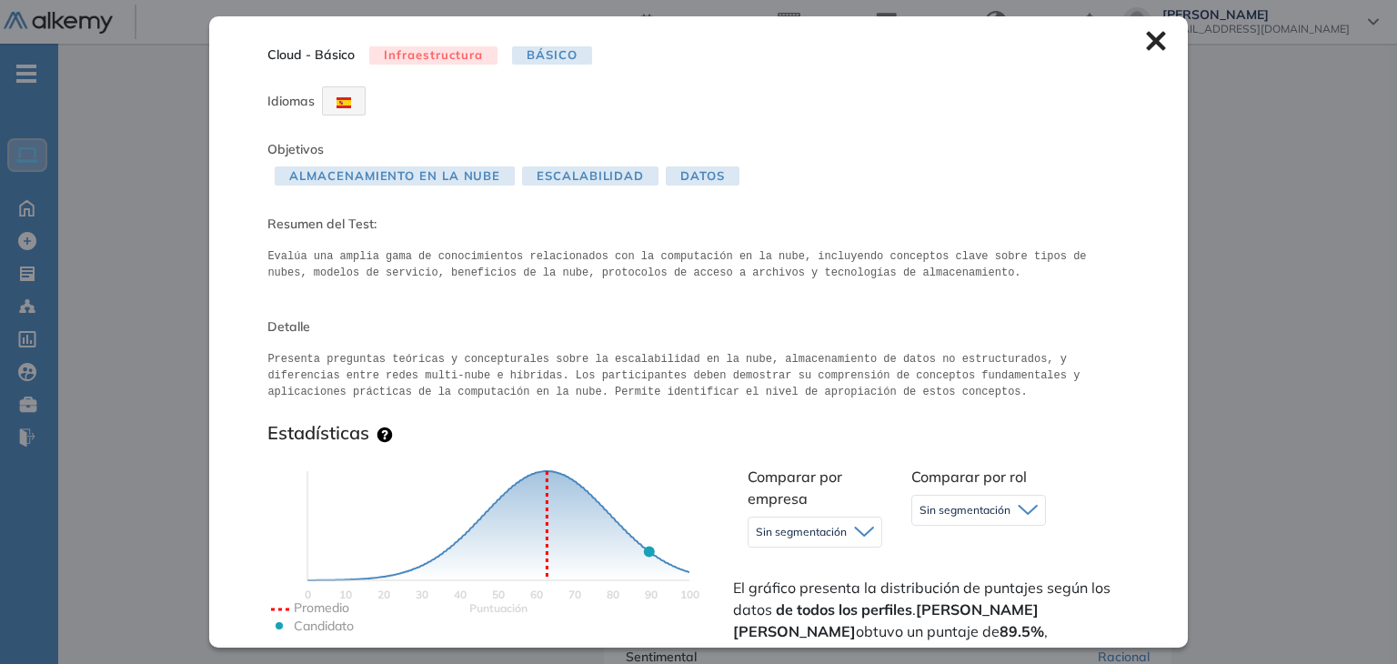
click at [1147, 47] on icon at bounding box center [1155, 41] width 19 height 19
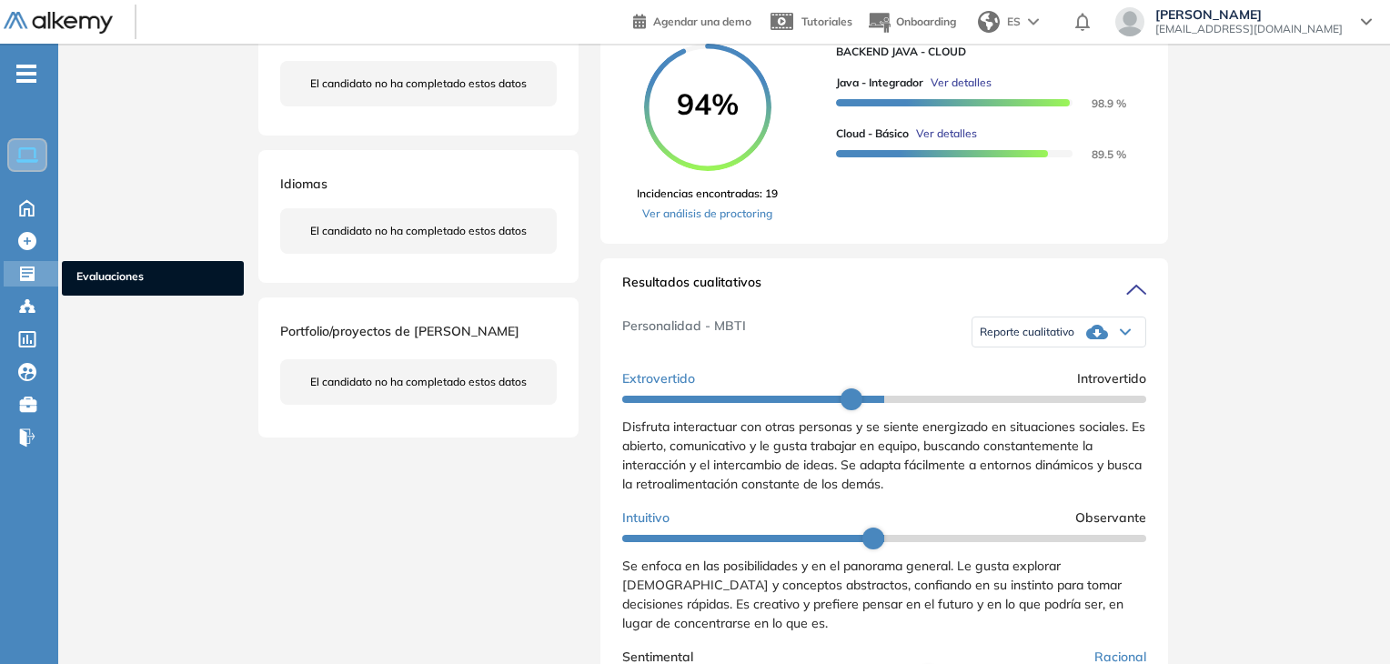
click at [25, 272] on icon at bounding box center [27, 274] width 15 height 15
